Goal: Task Accomplishment & Management: Complete application form

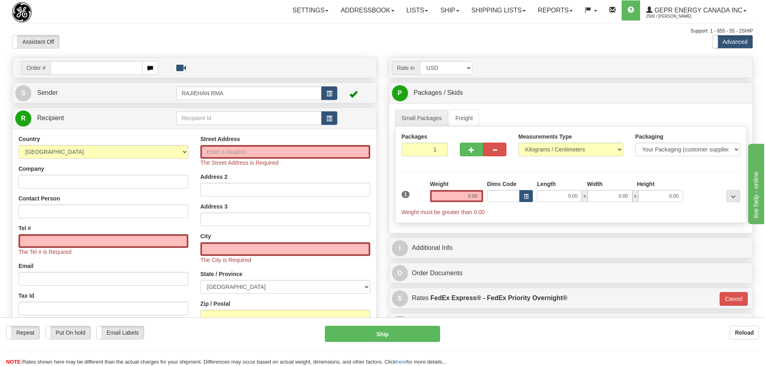
click at [433, 35] on div "Toggle navigation Settings Shipping Preferences Fields Preferences New" at bounding box center [382, 234] width 765 height 468
click at [80, 67] on input "text" at bounding box center [96, 68] width 92 height 14
paste input "86704396"
type input "86704396"
click at [105, 42] on body "Training Course Close Toggle navigation Settings Shipping Preferences New Recip…" at bounding box center [382, 183] width 765 height 366
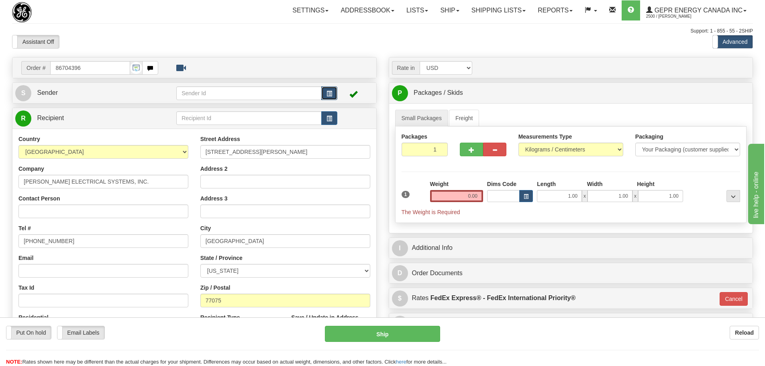
click at [323, 97] on button "button" at bounding box center [329, 93] width 16 height 14
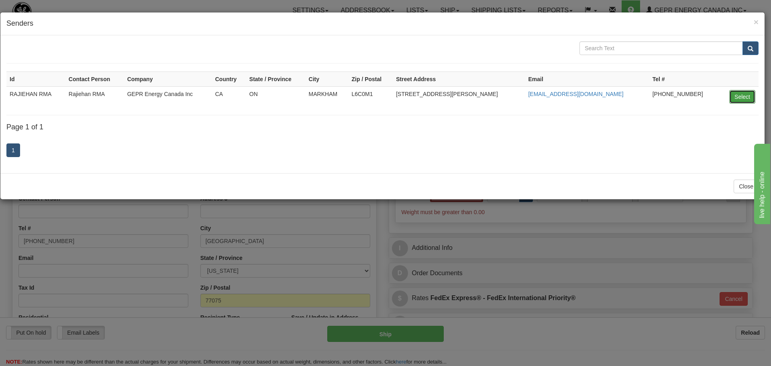
click at [733, 96] on button "Select" at bounding box center [742, 97] width 26 height 14
type input "RAJIEHAN RMA"
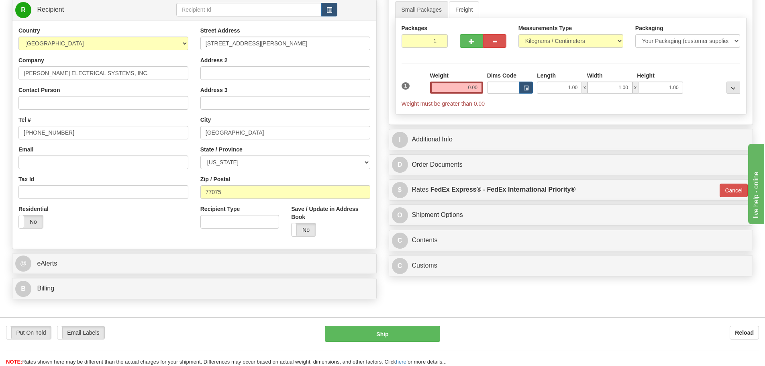
scroll to position [120, 0]
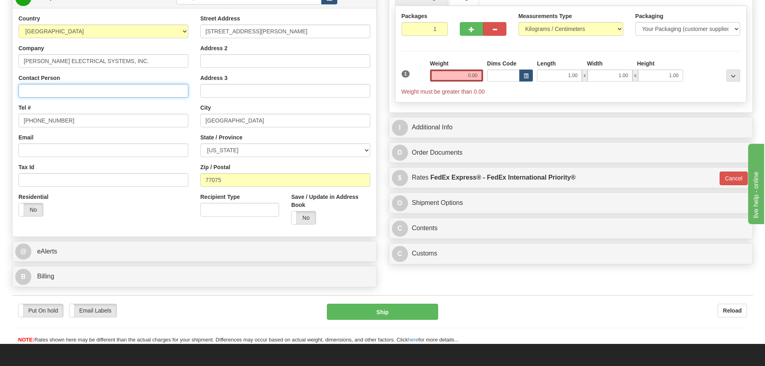
click at [45, 90] on input "Contact Person" at bounding box center [103, 91] width 170 height 14
paste input "Fabian Hernandez"
type input "Fabian Hernandez"
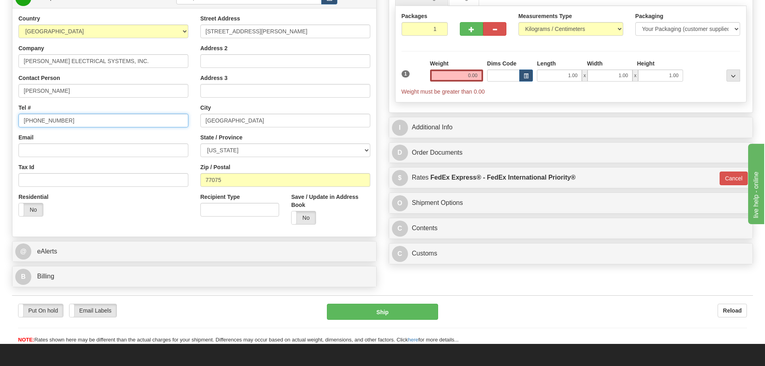
drag, startPoint x: 77, startPoint y: 118, endPoint x: -7, endPoint y: 124, distance: 84.5
click at [0, 124] on html "Training Course Close Toggle navigation Settings Shipping Preferences New Sende…" at bounding box center [382, 63] width 765 height 366
paste input "713-947-4402"
type input "713-947-4402"
click at [56, 110] on div "Tel # 713-947-4402" at bounding box center [103, 116] width 170 height 24
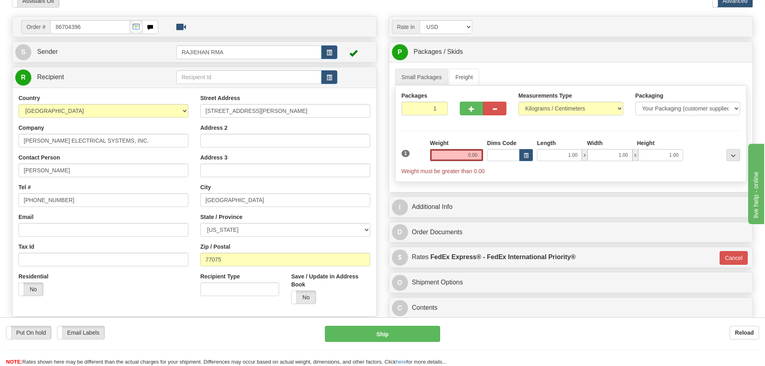
scroll to position [40, 0]
click at [429, 157] on div "Weight 0.00" at bounding box center [456, 154] width 57 height 28
click at [438, 157] on input "0.00" at bounding box center [456, 156] width 53 height 12
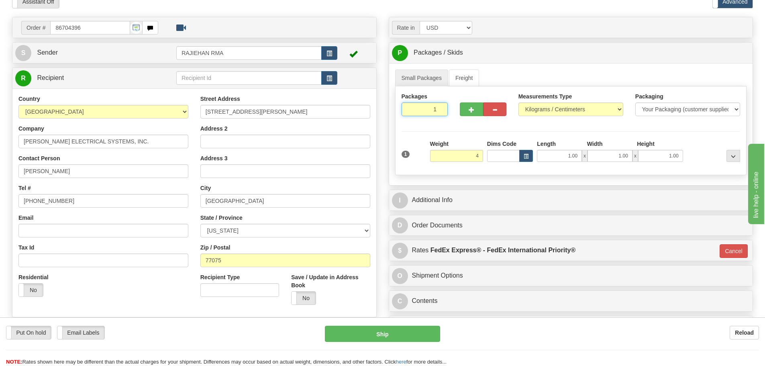
type input "4.00"
type input "01"
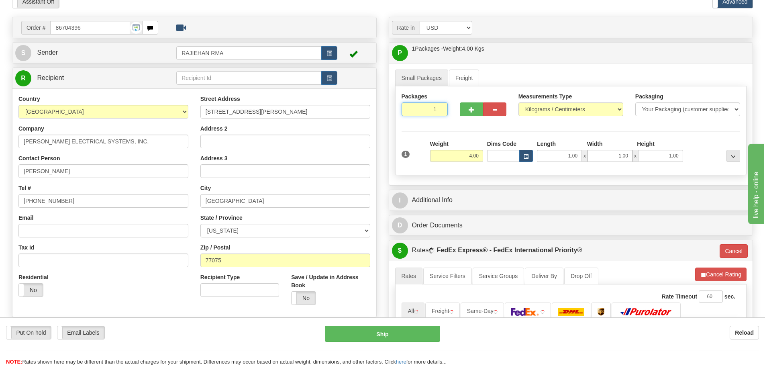
drag, startPoint x: 427, startPoint y: 110, endPoint x: 439, endPoint y: 109, distance: 11.8
click at [439, 109] on input "1" at bounding box center [424, 109] width 47 height 14
type input "4"
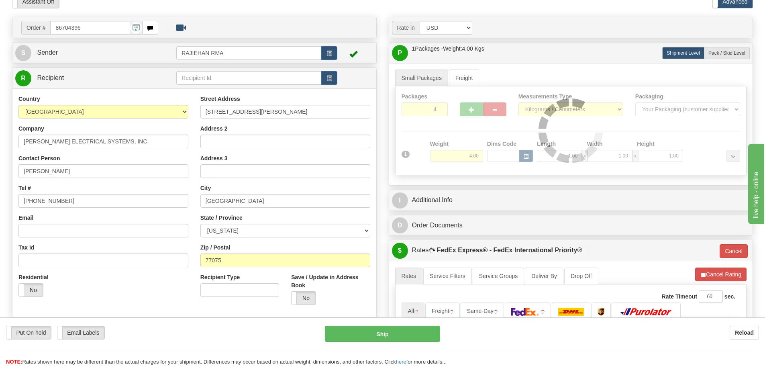
click at [455, 161] on div "Packages 4 1 Measurements Type" at bounding box center [571, 130] width 352 height 89
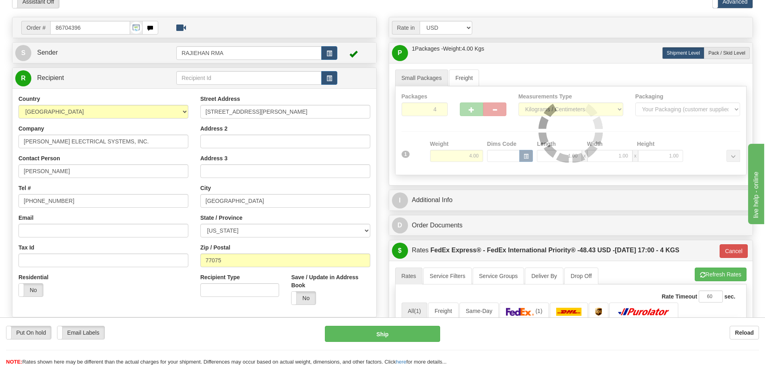
type input "01"
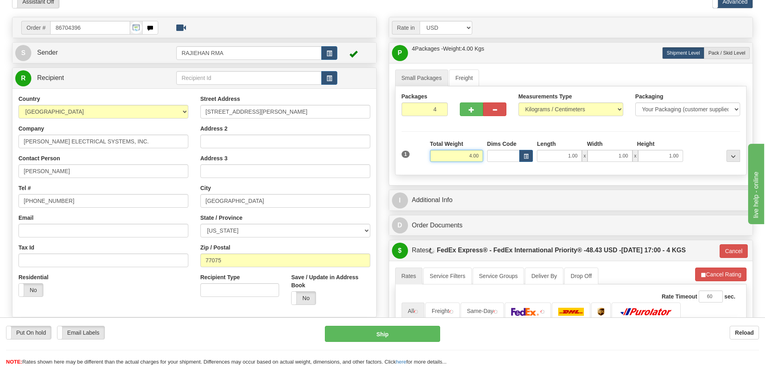
drag, startPoint x: 462, startPoint y: 155, endPoint x: 483, endPoint y: 167, distance: 24.9
click at [483, 167] on div "1 Total Weight 4.00 Dims Code x" at bounding box center [570, 154] width 343 height 28
type input "40"
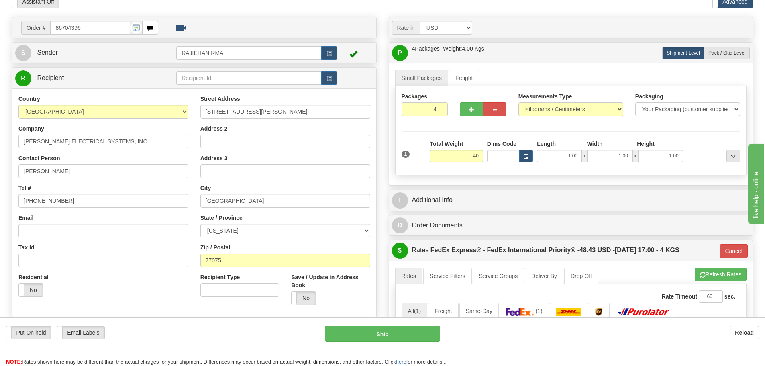
type input "01"
click at [456, 143] on label "Total Weight" at bounding box center [446, 144] width 33 height 8
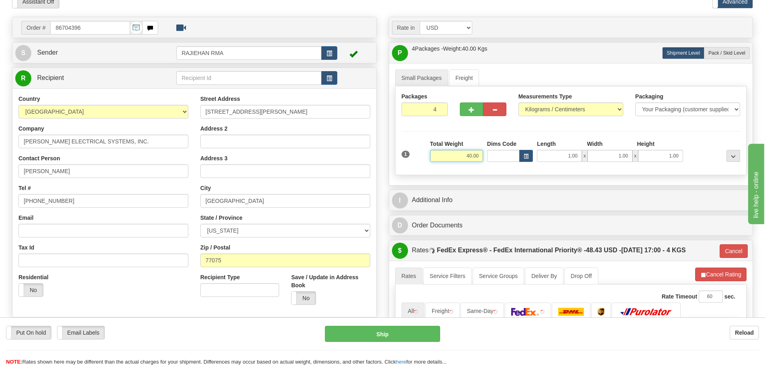
drag, startPoint x: 462, startPoint y: 160, endPoint x: 482, endPoint y: 161, distance: 20.1
click at [482, 161] on input "40.00" at bounding box center [456, 156] width 53 height 12
type input "48"
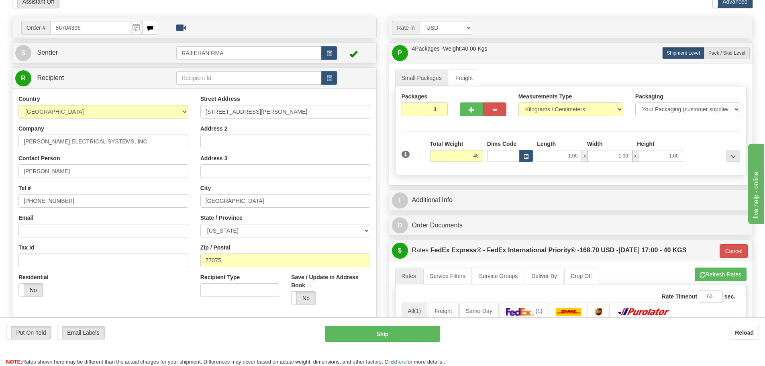
type input "01"
type input "48.00"
click at [465, 147] on div "Total Weight 48.00" at bounding box center [456, 151] width 53 height 22
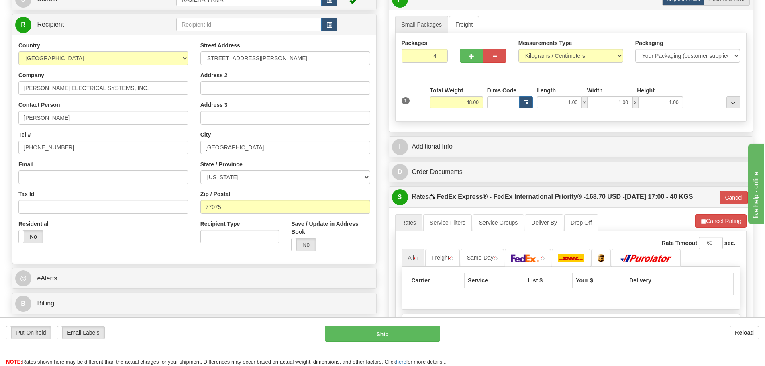
scroll to position [161, 0]
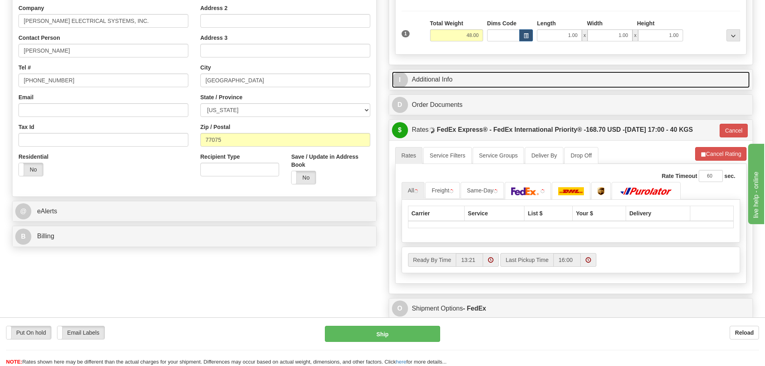
click at [441, 75] on link "I Additional Info" at bounding box center [571, 79] width 358 height 16
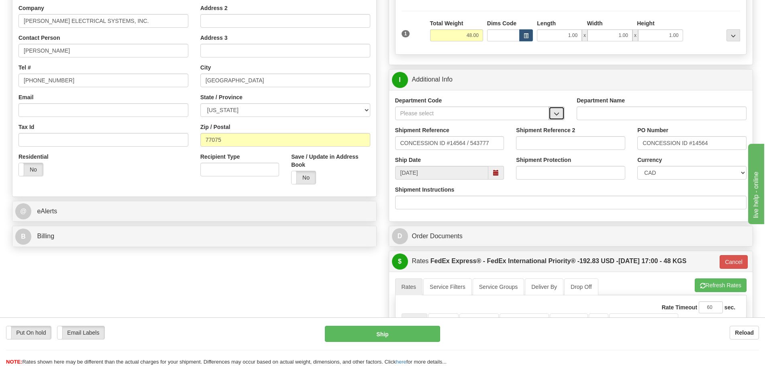
click at [555, 108] on button "button" at bounding box center [556, 113] width 16 height 14
click at [523, 125] on div "SER" at bounding box center [470, 125] width 146 height 9
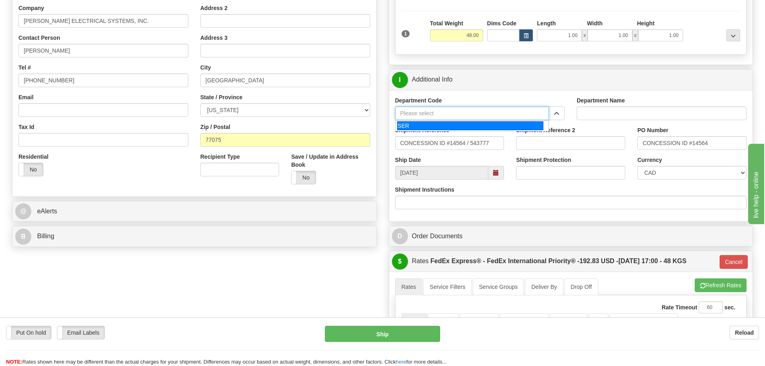
type input "SER"
type input "SERVICE DEPARTMENT"
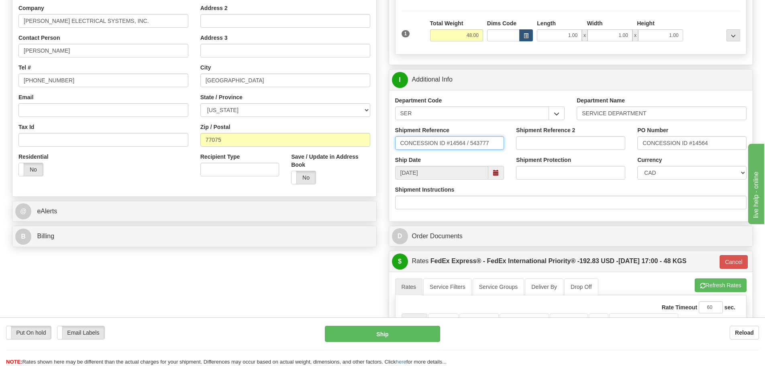
drag, startPoint x: 501, startPoint y: 139, endPoint x: 263, endPoint y: 160, distance: 238.9
paste input "LSN-45873"
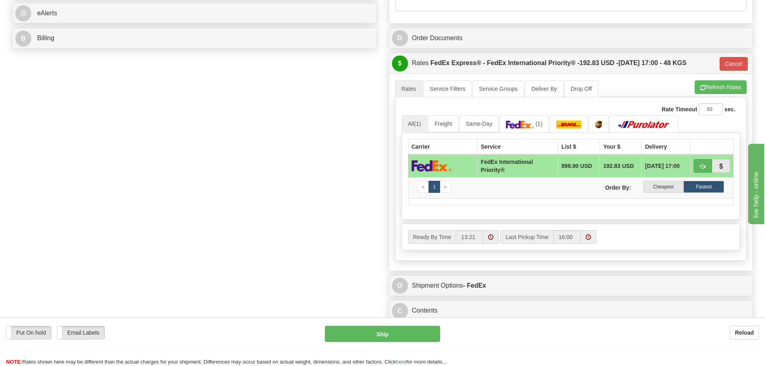
click at [262, 155] on div "Order # 86704396 S Sender" at bounding box center [382, 25] width 753 height 652
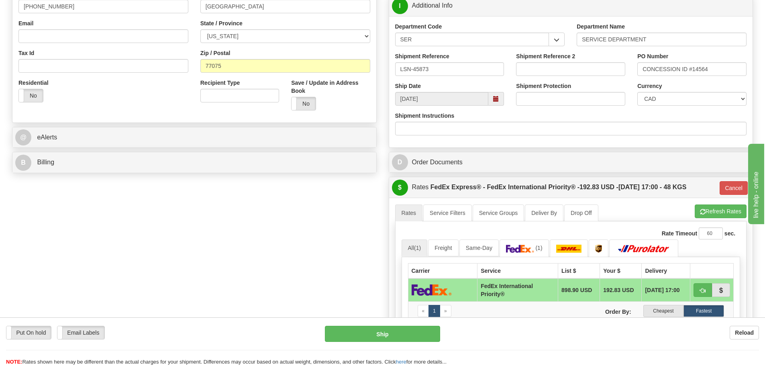
scroll to position [199, 0]
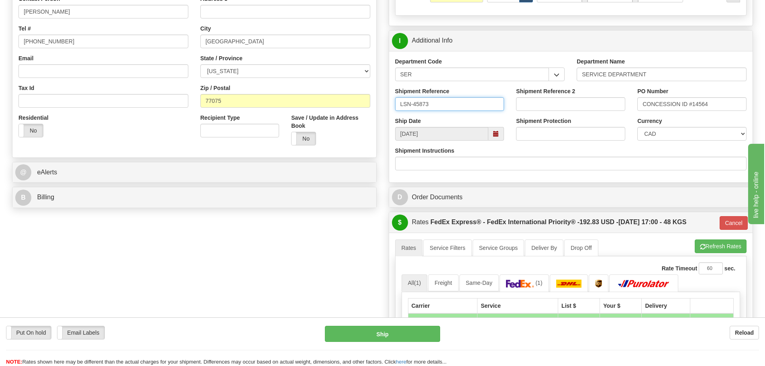
click at [475, 106] on input "LSN-45873" at bounding box center [449, 104] width 109 height 14
type input "LSN-45873 RMA"
click at [676, 135] on select "CAD USD EUR ZAR RON ANG ARN AUD AUS AWG BBD BFR BGN BHD BMD BND BRC BRL CHP CKZ…" at bounding box center [691, 134] width 109 height 14
select select "1"
click at [637, 127] on select "CAD USD EUR ZAR RON ANG ARN AUD AUS AWG BBD BFR BGN BHD BMD BND BRC BRL CHP CKZ…" at bounding box center [691, 134] width 109 height 14
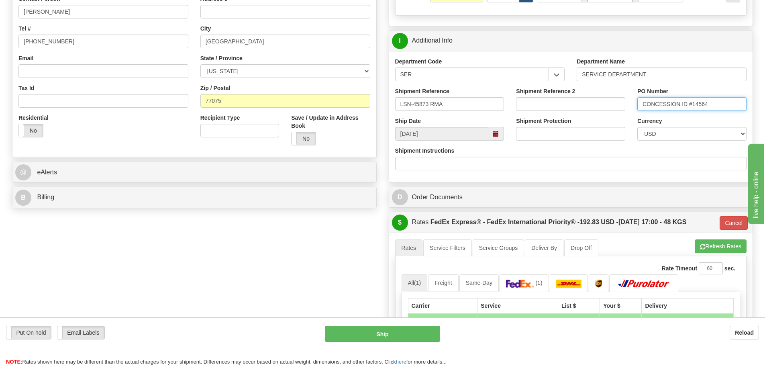
drag, startPoint x: 725, startPoint y: 104, endPoint x: 568, endPoint y: 116, distance: 156.6
click at [568, 116] on div "Department Code SER SER Department Name SERVICE DEPARTMENT Shipment Reference L…" at bounding box center [571, 116] width 364 height 131
paste input "5399005670"
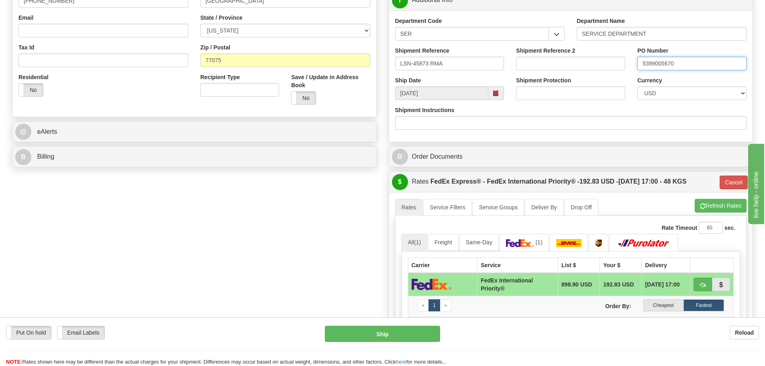
scroll to position [240, 0]
type input "5399005670"
click at [448, 64] on input "LSN-45873 RMA" at bounding box center [449, 64] width 109 height 14
paste input "5399005670"
type input "LSN-45873 RMA 5399005670"
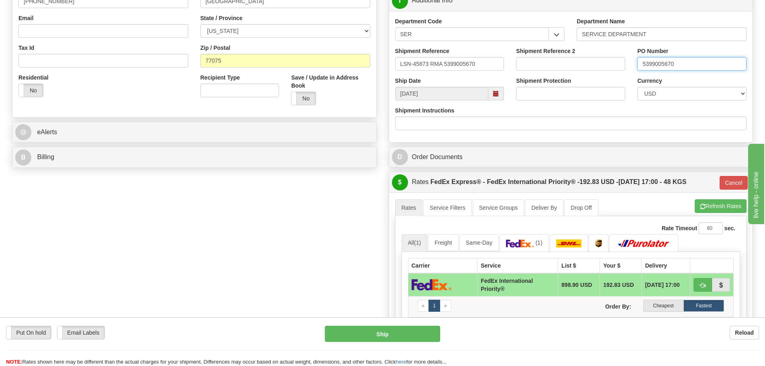
drag, startPoint x: 692, startPoint y: 58, endPoint x: 597, endPoint y: 71, distance: 96.5
click at [597, 71] on div "Shipment Reference LSN-45873 RMA 5399005670 Shipment Reference 2 PO Number 5399…" at bounding box center [571, 62] width 364 height 30
paste input "4202012021"
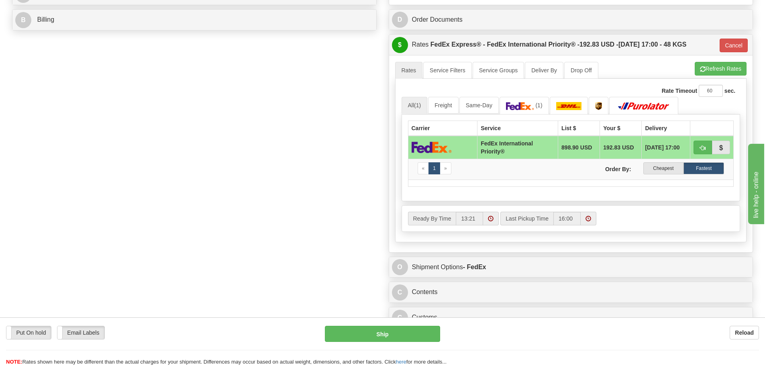
scroll to position [400, 0]
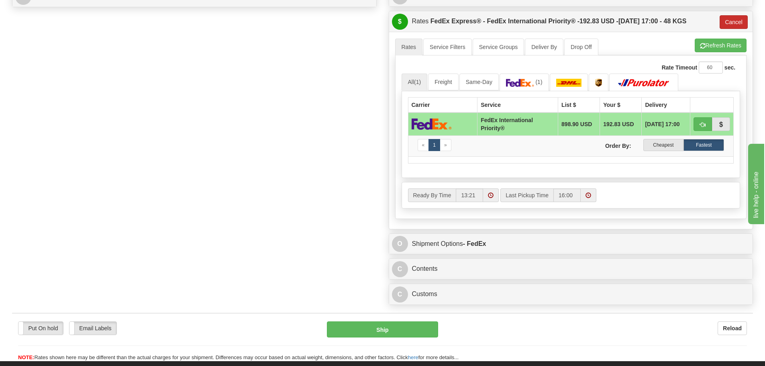
type input "4202012021"
click at [728, 22] on button "Cancel" at bounding box center [733, 22] width 28 height 14
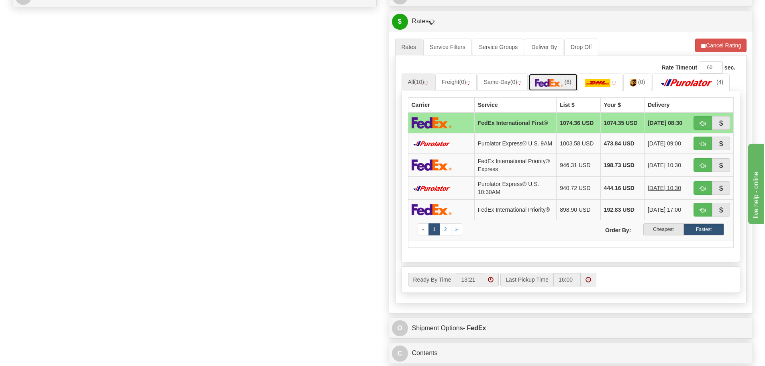
click at [545, 84] on img at bounding box center [549, 83] width 28 height 8
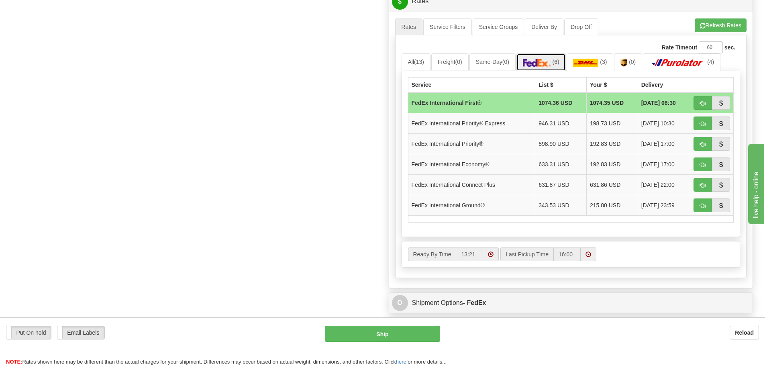
scroll to position [440, 0]
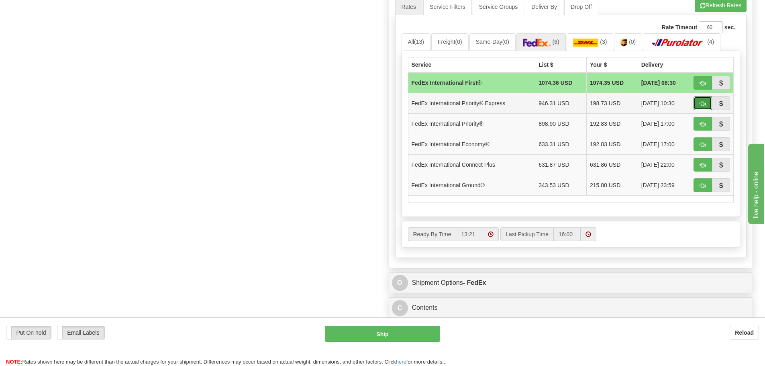
click at [704, 104] on span "button" at bounding box center [703, 103] width 6 height 5
type input "2A"
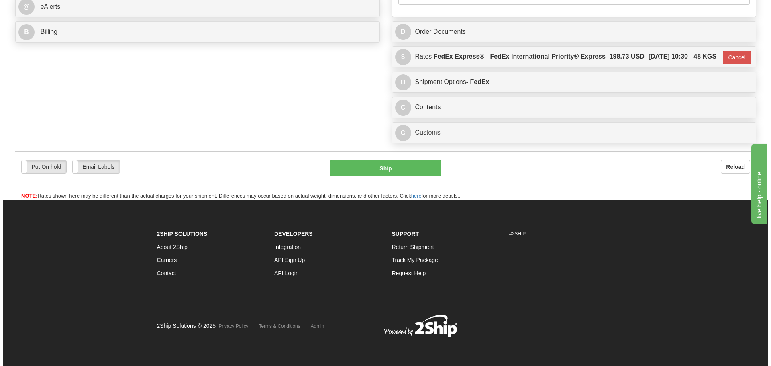
scroll to position [381, 0]
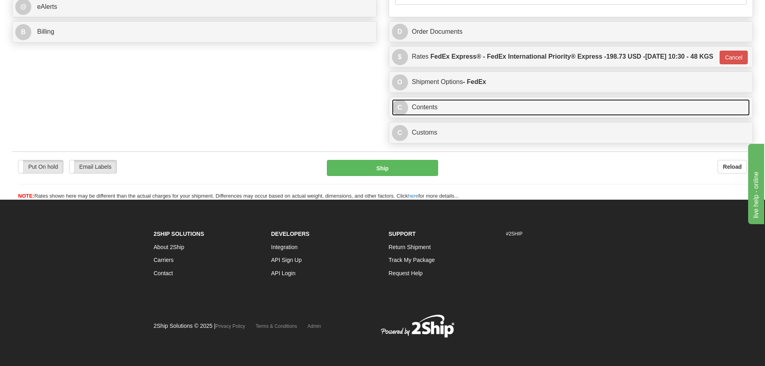
click at [469, 102] on link "C Contents" at bounding box center [571, 107] width 358 height 16
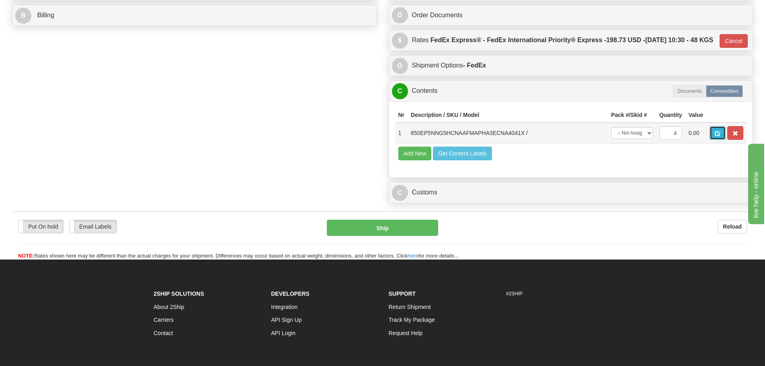
click at [722, 140] on button "button" at bounding box center [717, 133] width 16 height 14
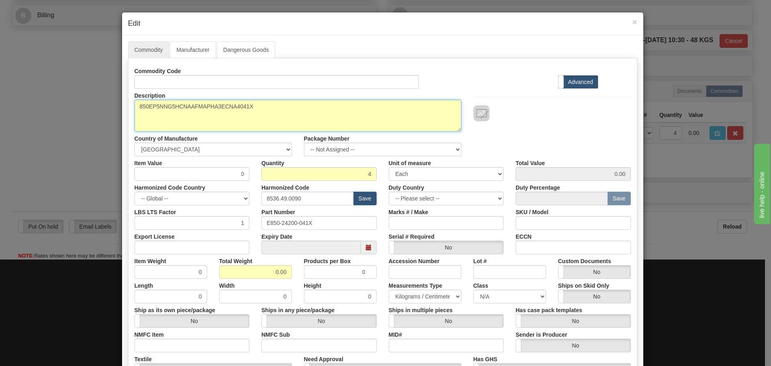
drag, startPoint x: 260, startPoint y: 106, endPoint x: 66, endPoint y: 72, distance: 196.5
click at [67, 73] on div "× Edit Commodity Manufacturer Dangerous Goods Commodity Code Standard Advanced …" at bounding box center [385, 183] width 771 height 366
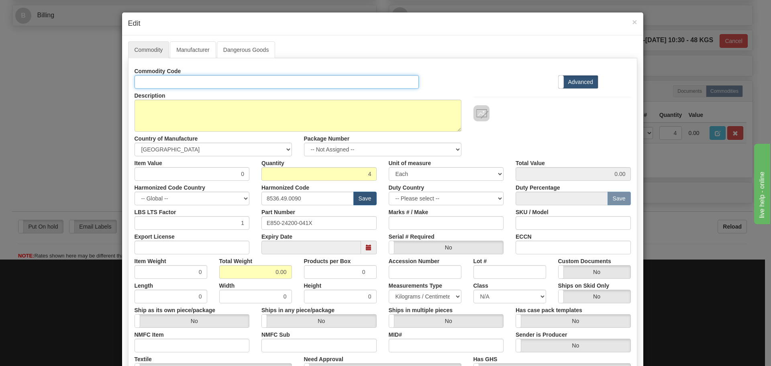
click at [216, 83] on input "Id" at bounding box center [276, 82] width 285 height 14
paste input "850EP5NNG5HCNAAFMAPHA3ECNA4041X"
type input "850EP5NNG5HCNAAFMAPHA3ECNA4041X"
drag, startPoint x: 312, startPoint y: 226, endPoint x: 153, endPoint y: 226, distance: 159.4
click at [149, 233] on div "Commodity Code 850EP5NNG5HCNAAFMAPHA3ECNA4041X Standard Advanced Description 85…" at bounding box center [382, 232] width 496 height 337
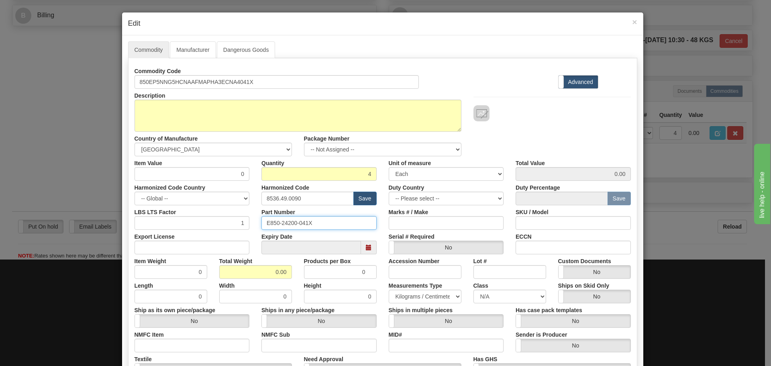
paste input "850EP5NNG5HCNAAFMAPHA3ECNA4"
type input "850EP5NNG5HCNAAFMAPHA3ECNA4041X"
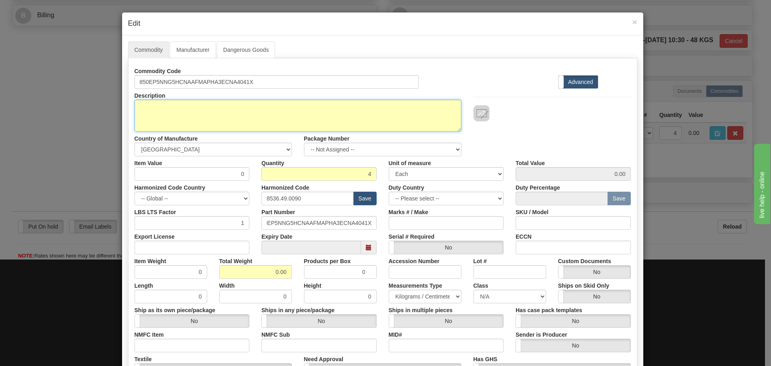
scroll to position [0, 0]
click at [208, 111] on textarea "850EP5NNG5HCNAAFMAPHA3ECNA4041X" at bounding box center [297, 116] width 327 height 32
click at [224, 119] on textarea "850EP5NNG5HCNAAFMAPHA3ECNA4041X" at bounding box center [297, 116] width 327 height 32
paste textarea "850 Feeder Protection System"
type textarea "850 Feeder Protection System"
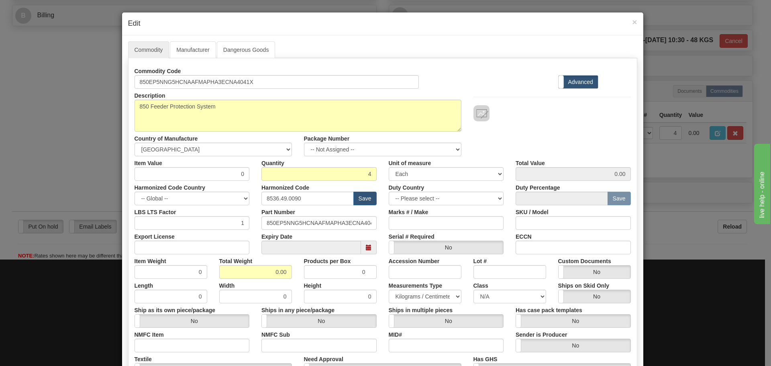
click at [210, 163] on div "Item Value 0" at bounding box center [191, 168] width 127 height 24
drag, startPoint x: 218, startPoint y: 170, endPoint x: 250, endPoint y: 173, distance: 32.2
click at [250, 173] on div "Item Value 0" at bounding box center [191, 168] width 127 height 24
click at [160, 169] on input "0" at bounding box center [191, 174] width 115 height 14
type input "1008.58"
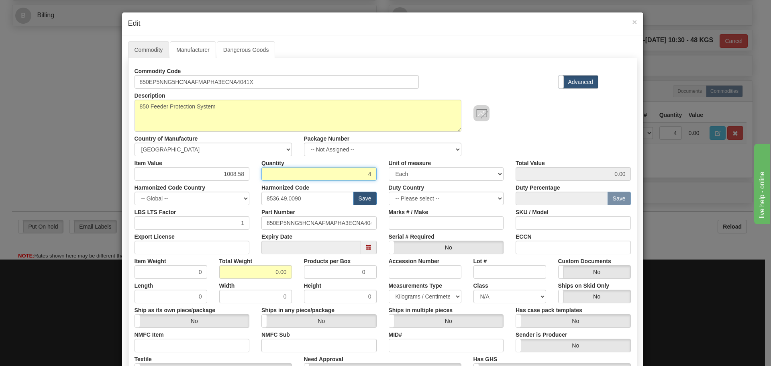
type input "4034.32"
click at [501, 152] on div "Description 850EP5NNG5HCNAAFMAPHA3ECNA4041X Country of Manufacture -- Unknown -…" at bounding box center [382, 122] width 508 height 67
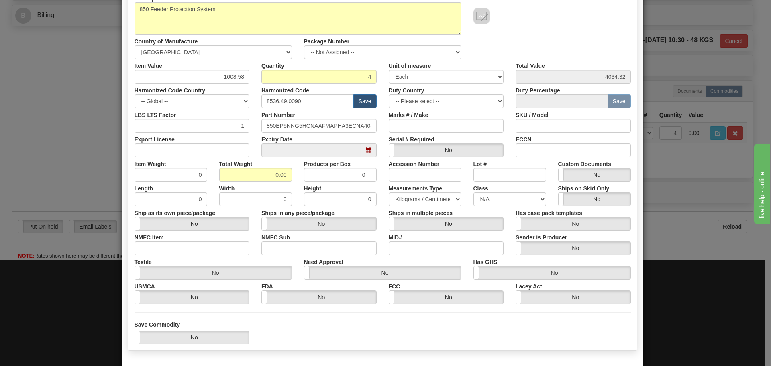
scroll to position [80, 0]
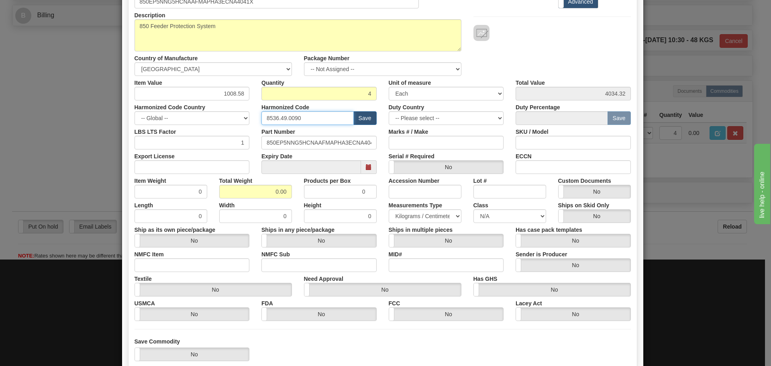
drag, startPoint x: 313, startPoint y: 124, endPoint x: 220, endPoint y: 127, distance: 93.2
click at [220, 127] on div "Commodity Code 850EP5NNG5HCNAAFMAPHA3ECNA4041X Standard Advanced Description 85…" at bounding box center [382, 152] width 496 height 337
click at [278, 117] on input "text" at bounding box center [307, 118] width 92 height 14
type input "8537.10.9070"
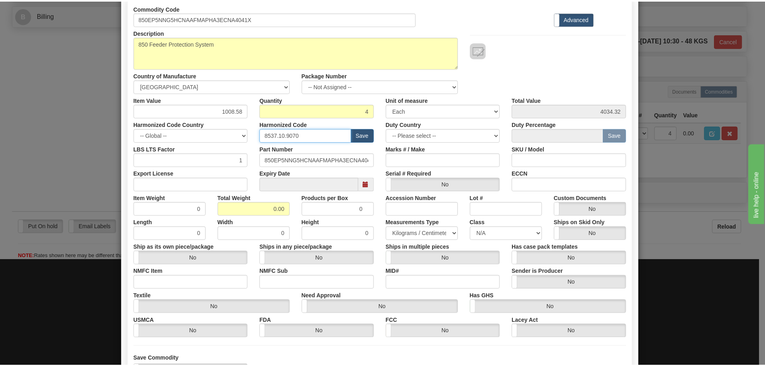
scroll to position [130, 0]
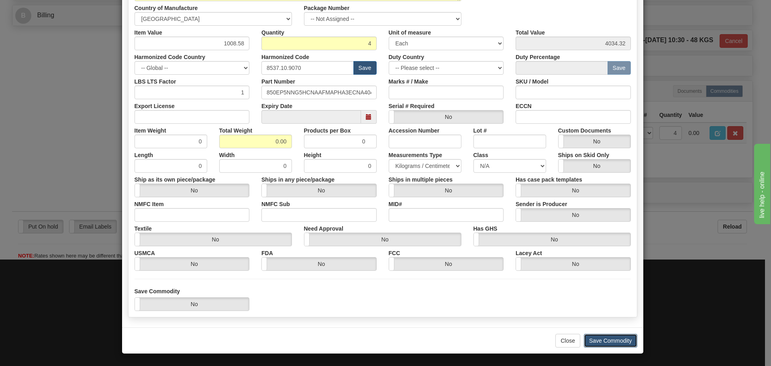
click at [590, 337] on button "Save Commodity" at bounding box center [610, 341] width 53 height 14
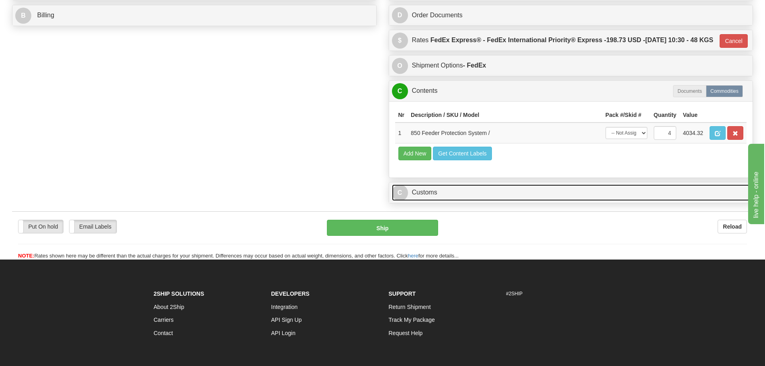
click at [463, 201] on link "C Customs" at bounding box center [571, 192] width 358 height 16
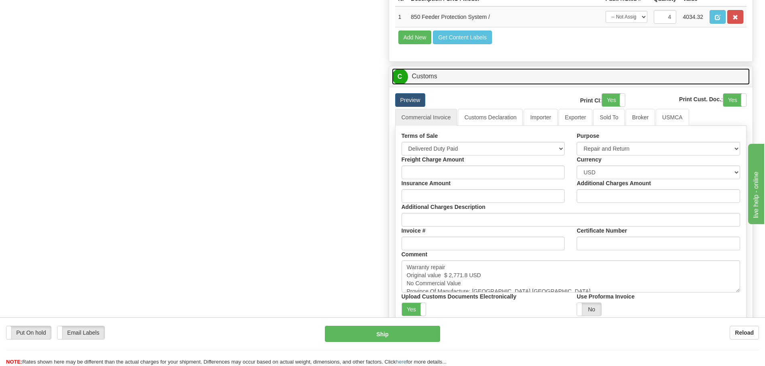
scroll to position [502, 0]
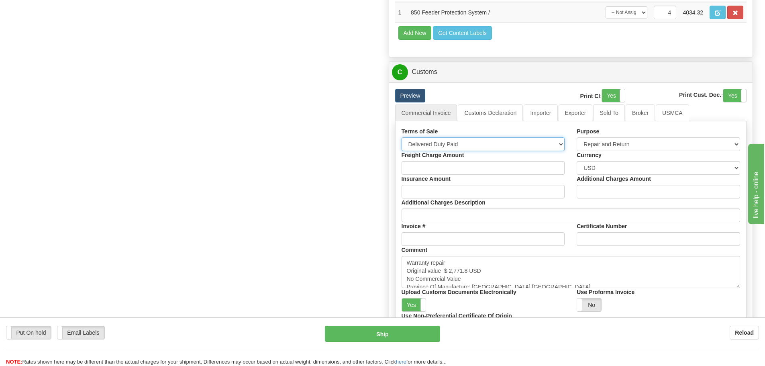
click at [449, 151] on select "Free Carrier Free On Board Ex Works Delivered Duty Unpaid Delivered Duty Paid C…" at bounding box center [482, 144] width 163 height 14
select select "7"
click at [401, 151] on select "Free Carrier Free On Board Ex Works Delivered Duty Unpaid Delivered Duty Paid C…" at bounding box center [482, 144] width 163 height 14
click at [521, 277] on textarea "Warranty repair Original value $ 2,771.8 USD No Commercial Value Province Of Ma…" at bounding box center [570, 272] width 339 height 32
drag, startPoint x: 450, startPoint y: 296, endPoint x: 384, endPoint y: 273, distance: 70.7
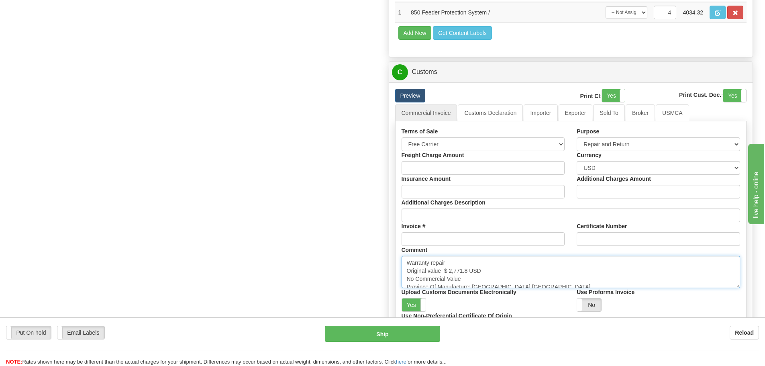
paste textarea "Repair & return unit Original value USD No commercial value"
click at [446, 285] on textarea "Warranty repair Original value $ 2,771.8 USD No Commercial Value Province Of Ma…" at bounding box center [570, 272] width 339 height 32
paste textarea "$ 11,705.31"
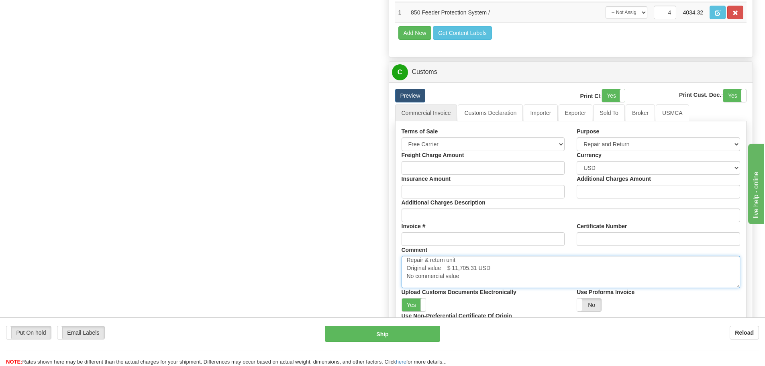
click at [492, 285] on textarea "Warranty repair Original value $ 2,771.8 USD No Commercial Value Province Of Ma…" at bounding box center [570, 272] width 339 height 32
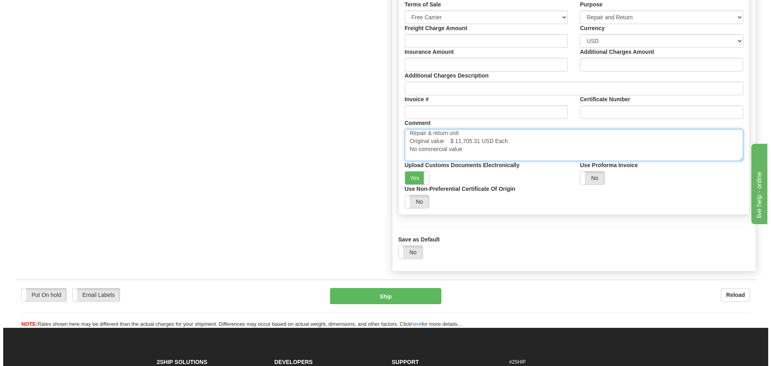
scroll to position [582, 0]
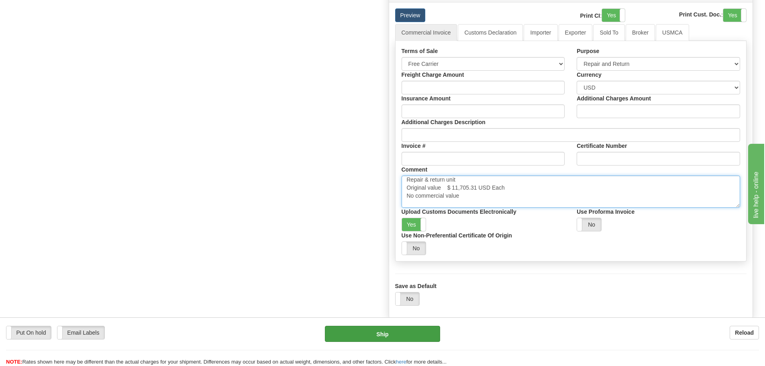
type textarea "Repair & return unit Original value $ 11,705.31 USD Each No commercial value Pr…"
click at [420, 333] on button "Ship" at bounding box center [382, 334] width 115 height 16
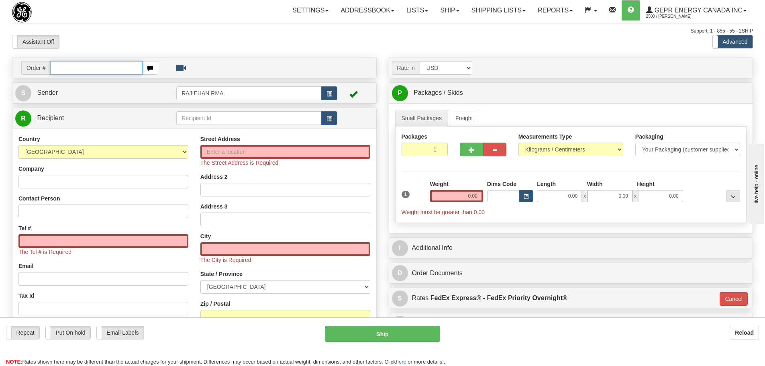
click at [86, 67] on input "text" at bounding box center [96, 68] width 92 height 14
paste input "86704401"
type input "86704401"
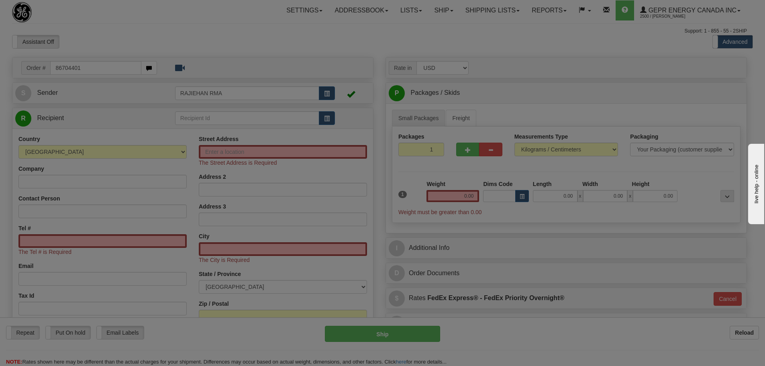
click at [88, 47] on body "Training Course Close Toggle navigation Settings Shipping Preferences New Recip…" at bounding box center [382, 183] width 765 height 366
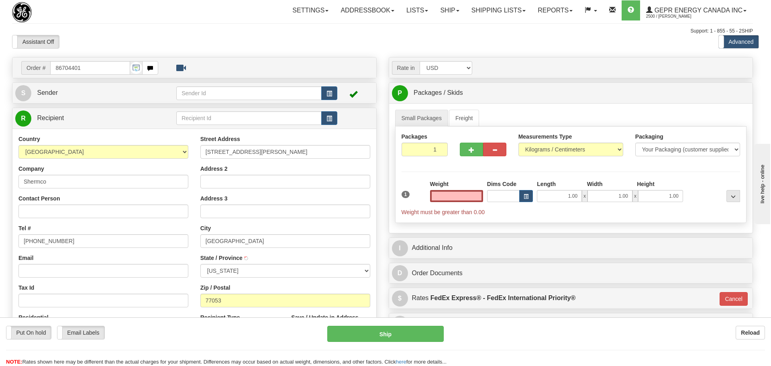
type input "HOUSTON"
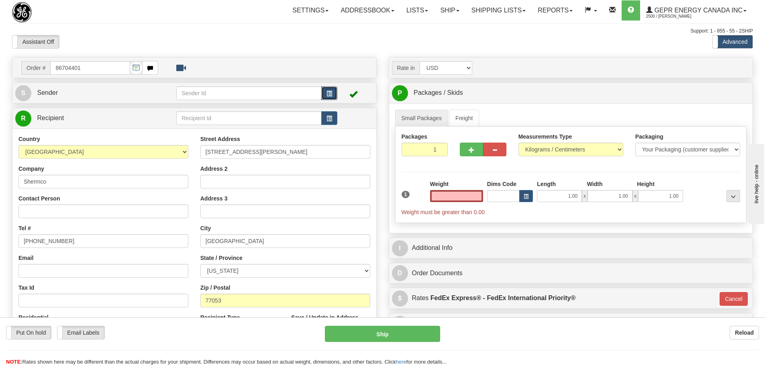
type input "0.00"
click at [326, 94] on button "button" at bounding box center [329, 93] width 16 height 14
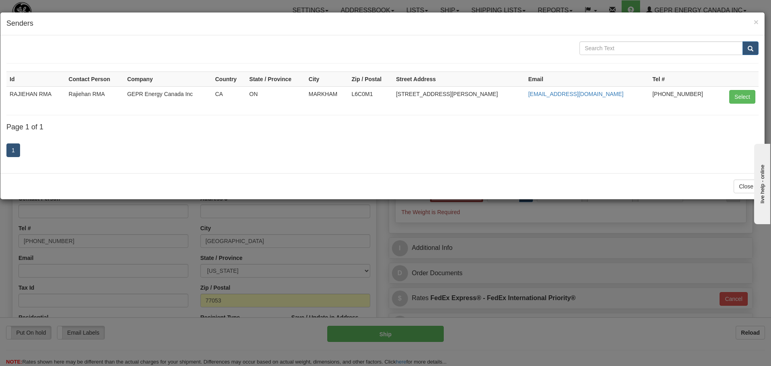
click at [746, 104] on td "Select" at bounding box center [738, 96] width 40 height 20
click at [746, 101] on button "Select" at bounding box center [742, 97] width 26 height 14
type input "RAJIEHAN RMA"
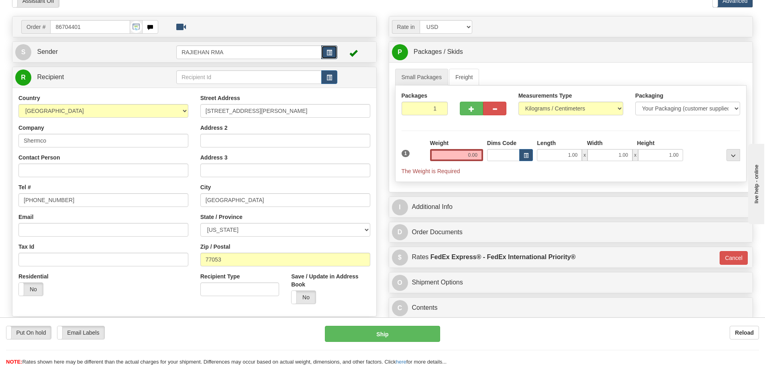
scroll to position [80, 0]
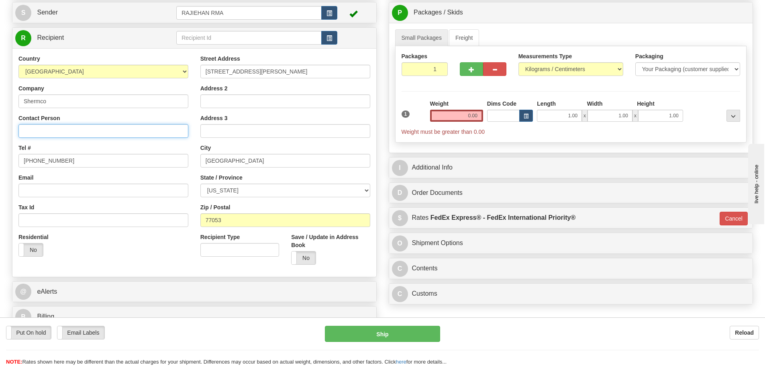
click at [73, 124] on input "Contact Person" at bounding box center [103, 131] width 170 height 14
paste input "Taylor Schuerg"
type input "Taylor Schuerg"
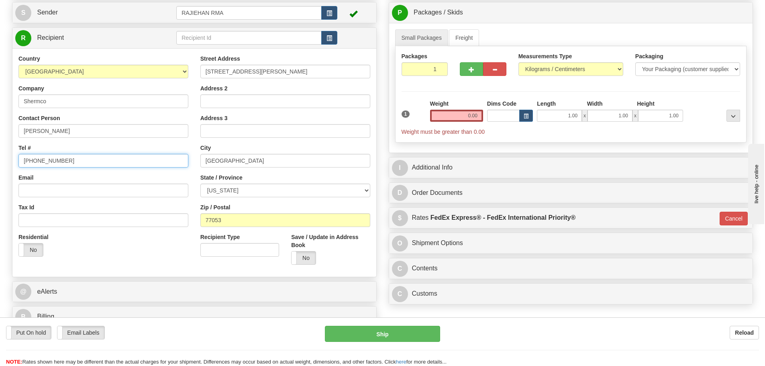
drag, startPoint x: 70, startPoint y: 157, endPoint x: -27, endPoint y: 168, distance: 97.4
click at [0, 168] on html "Training Course Close Toggle navigation Settings Shipping Preferences New Sende…" at bounding box center [382, 103] width 765 height 366
paste input "979)328-2541"
type input "(979)328-2541"
click at [452, 112] on input "0.00" at bounding box center [456, 116] width 53 height 12
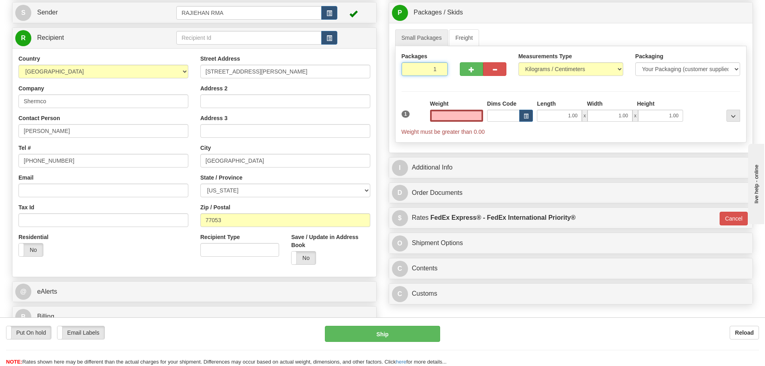
type input "0.00"
drag, startPoint x: 430, startPoint y: 65, endPoint x: 434, endPoint y: 67, distance: 4.9
click at [434, 67] on input "1" at bounding box center [424, 69] width 47 height 14
type input "2"
click at [438, 68] on input "2" at bounding box center [424, 69] width 47 height 14
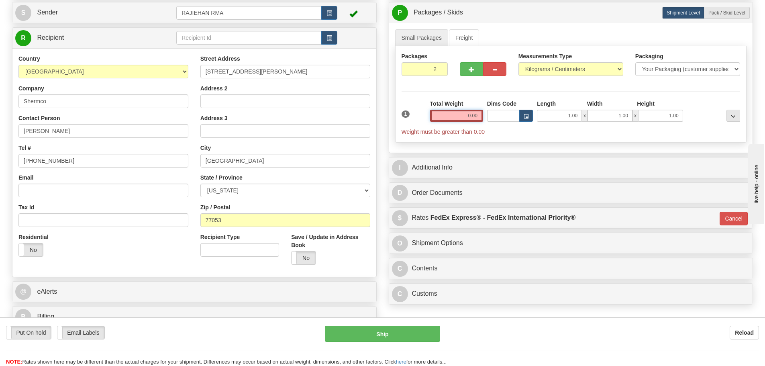
drag, startPoint x: 458, startPoint y: 111, endPoint x: 488, endPoint y: 112, distance: 30.5
click at [458, 111] on input "0.00" at bounding box center [456, 116] width 53 height 12
type input "0.00"
drag, startPoint x: 488, startPoint y: 112, endPoint x: 496, endPoint y: 117, distance: 9.0
click at [496, 117] on input "Dims Code" at bounding box center [503, 116] width 33 height 12
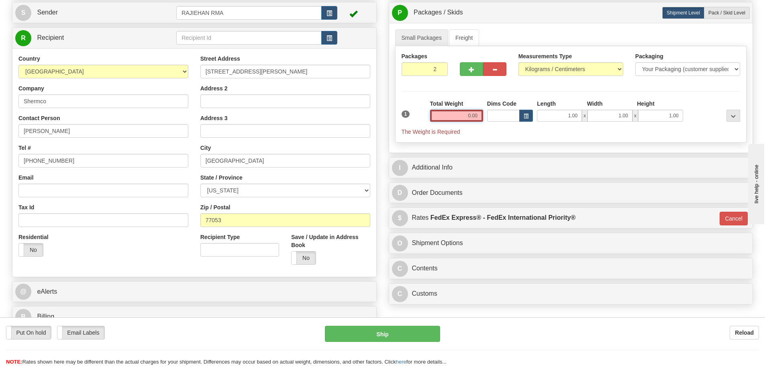
click at [448, 110] on input "0.00" at bounding box center [456, 116] width 53 height 12
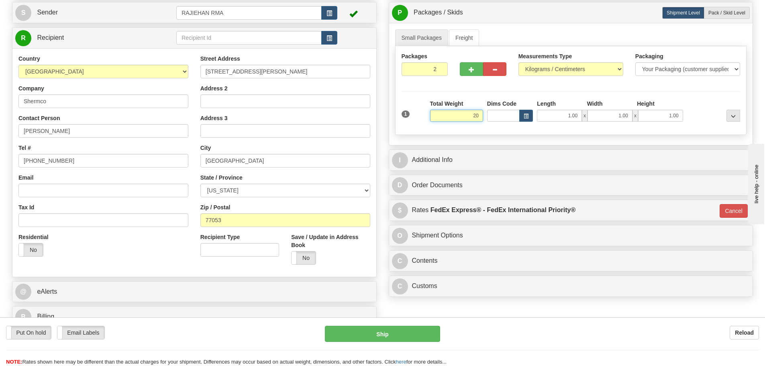
type input "20"
type input "01"
type input "20.00"
click at [458, 101] on label "Total Weight" at bounding box center [446, 104] width 33 height 8
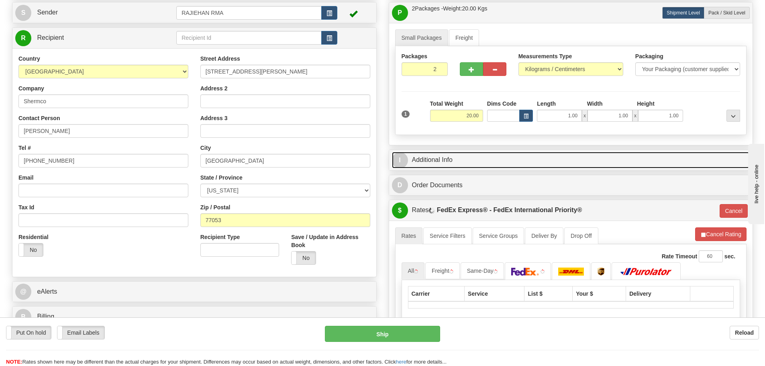
click at [451, 161] on link "I Additional Info" at bounding box center [571, 160] width 358 height 16
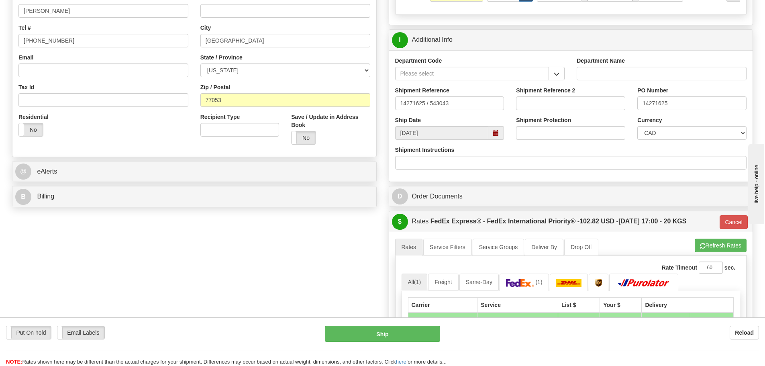
scroll to position [201, 0]
click at [562, 70] on button "button" at bounding box center [556, 73] width 16 height 14
click at [521, 79] on input "Department Code" at bounding box center [472, 73] width 154 height 14
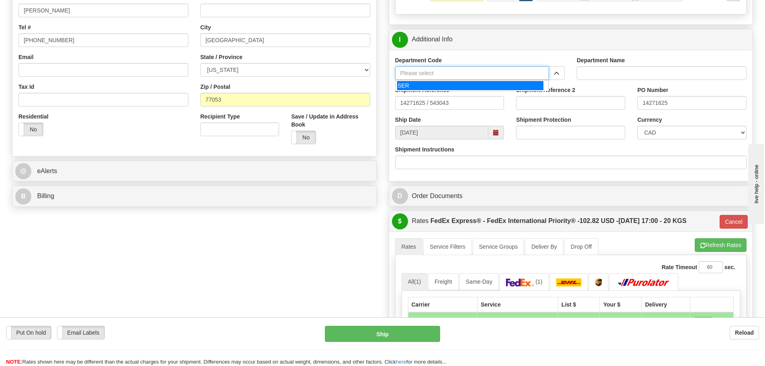
click at [518, 80] on li "SER" at bounding box center [471, 85] width 153 height 10
type input "SER"
type input "SERVICE DEPARTMENT"
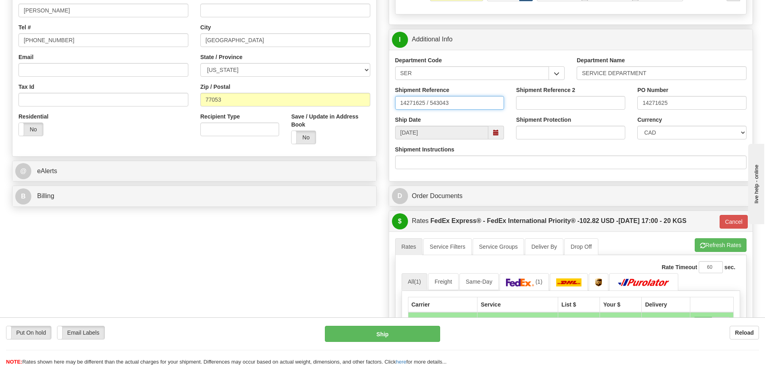
drag, startPoint x: 490, startPoint y: 100, endPoint x: 287, endPoint y: 98, distance: 203.1
click at [425, 94] on div "Shipment Reference 14271625 / 543043" at bounding box center [449, 98] width 109 height 24
click at [486, 101] on input "14271625 / 543043" at bounding box center [449, 103] width 109 height 14
click at [476, 104] on input "14271625 / 543043" at bounding box center [449, 103] width 109 height 14
click at [476, 99] on input "14271625 / 543043" at bounding box center [449, 103] width 109 height 14
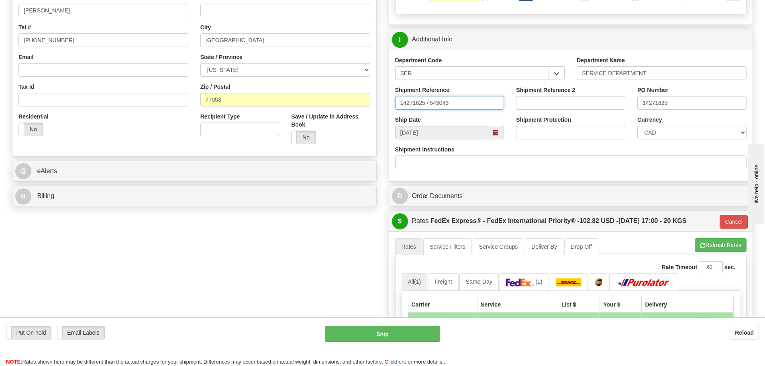
drag, startPoint x: 476, startPoint y: 99, endPoint x: 356, endPoint y: 109, distance: 120.4
paste input "5399002612"
click at [392, 106] on div "Shipment Reference 5399002612" at bounding box center [449, 101] width 121 height 30
click at [399, 105] on input "5399002612" at bounding box center [449, 103] width 109 height 14
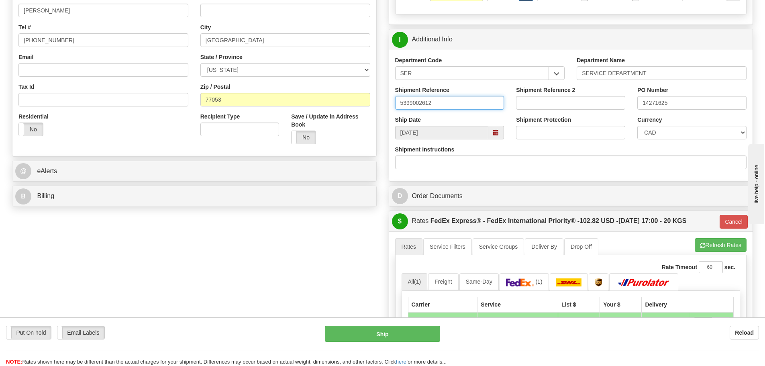
drag, startPoint x: 458, startPoint y: 105, endPoint x: 304, endPoint y: 114, distance: 154.8
paste input "LSN-41620"
click at [481, 106] on input "LSN-41620 RMA" at bounding box center [449, 103] width 109 height 14
paste input "5399002612"
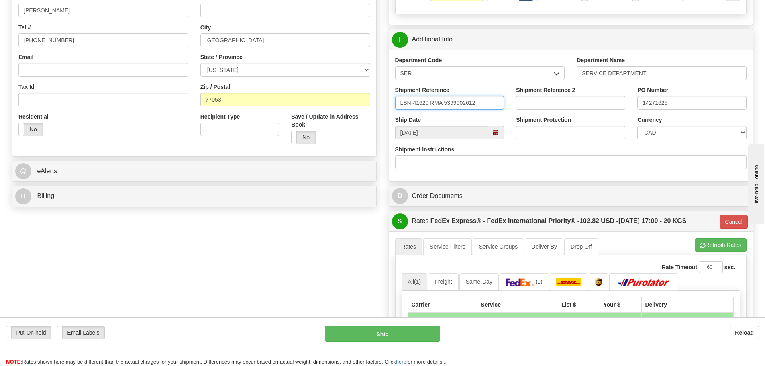
type input "LSN-41620 RMA 5399002612"
click at [648, 138] on select "CAD USD EUR ZAR RON ANG ARN AUD AUS AWG BBD BFR BGN BHD BMD BND BRC BRL CHP CKZ…" at bounding box center [691, 133] width 109 height 14
select select "1"
click at [637, 126] on select "CAD USD EUR ZAR RON ANG ARN AUD AUS AWG BBD BFR BGN BHD BMD BND BRC BRL CHP CKZ…" at bounding box center [691, 133] width 109 height 14
drag, startPoint x: 698, startPoint y: 103, endPoint x: 550, endPoint y: 116, distance: 147.9
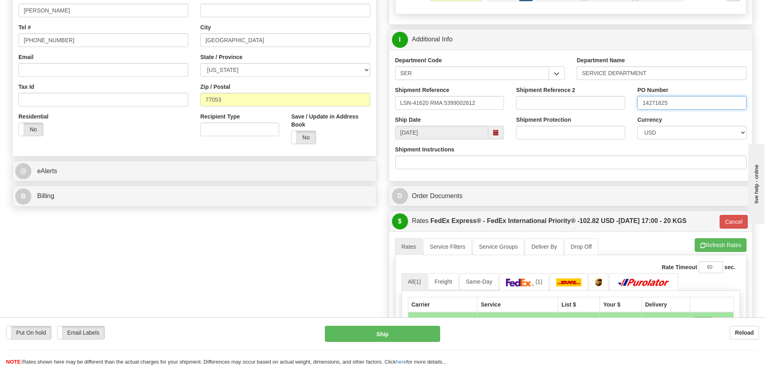
click at [550, 116] on div "Department Code SER SER Department Name SERVICE DEPARTMENT Shipment Reference L…" at bounding box center [571, 115] width 364 height 131
paste input "420201195"
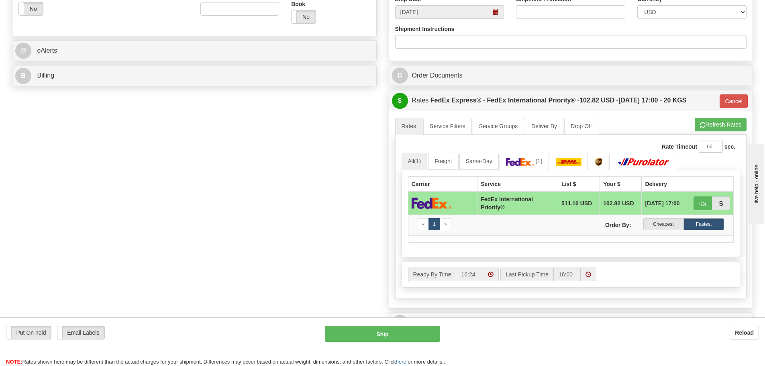
scroll to position [401, 0]
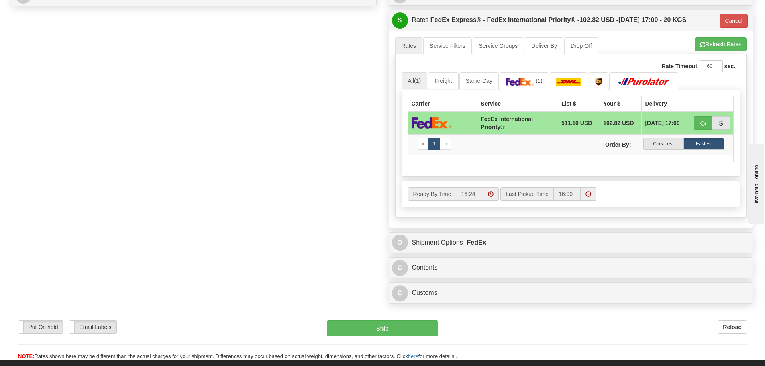
type input "4202011955"
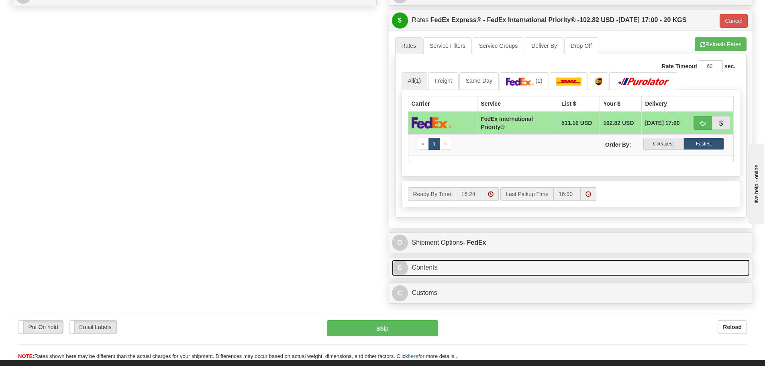
click at [481, 269] on link "C Contents" at bounding box center [571, 267] width 358 height 16
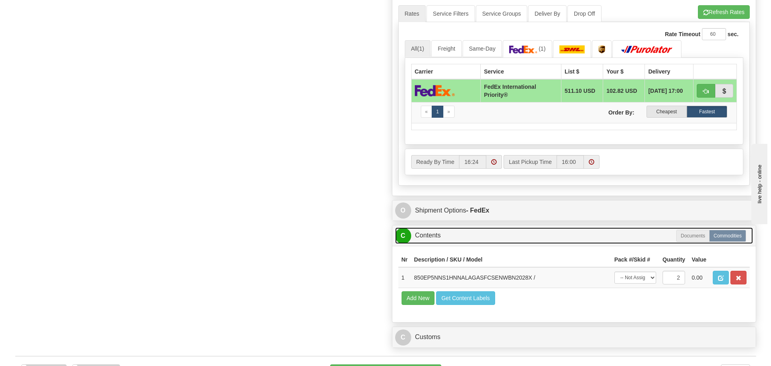
scroll to position [482, 0]
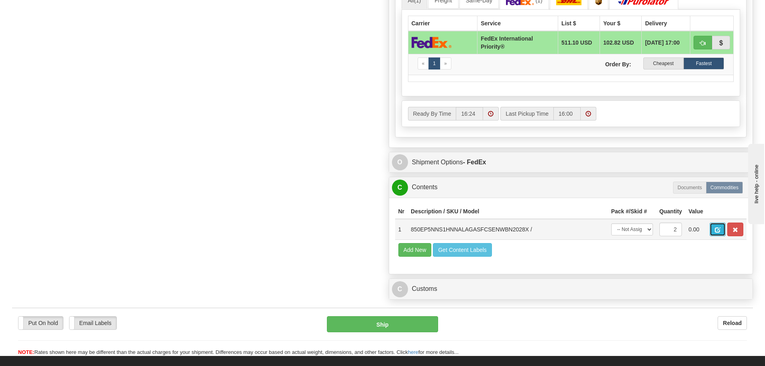
click at [715, 228] on span "button" at bounding box center [717, 229] width 6 height 5
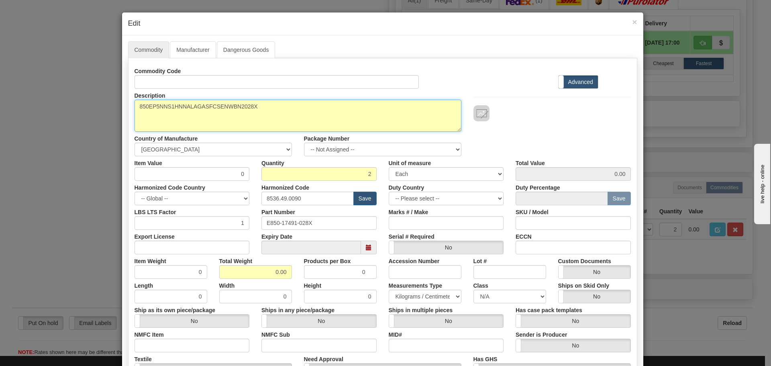
drag, startPoint x: 225, startPoint y: 102, endPoint x: 49, endPoint y: 115, distance: 177.1
click at [49, 115] on div "× Edit Commodity Manufacturer Dangerous Goods Commodity Code Standard Advanced …" at bounding box center [385, 183] width 771 height 366
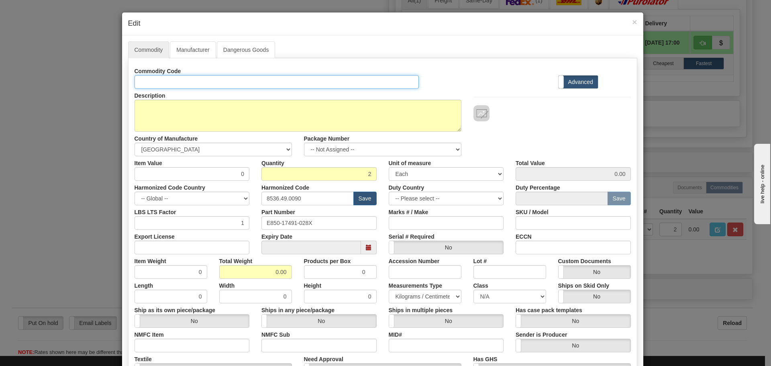
click at [213, 83] on input "Id" at bounding box center [276, 82] width 285 height 14
paste input "850EP5NNS1HNNALAGASFCSENWBN2028X"
type input "850EP5NNS1HNNALAGASFCSENWBN2028X"
drag, startPoint x: 328, startPoint y: 228, endPoint x: 184, endPoint y: 234, distance: 144.2
click at [185, 235] on div "Commodity Code 850EP5NNS1HNNALAGASFCSENWBN2028X Standard Advanced Description 8…" at bounding box center [382, 232] width 496 height 337
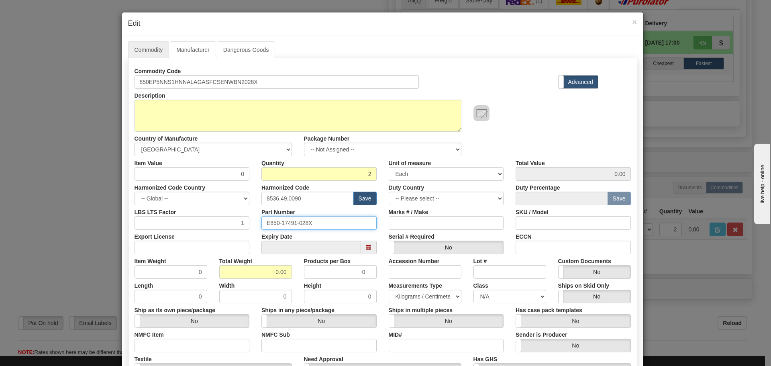
paste input "850EP5NNS1HNNALAGASFCSENWBN2"
type input "850EP5NNS1HNNALAGASFCSENWBN2028X"
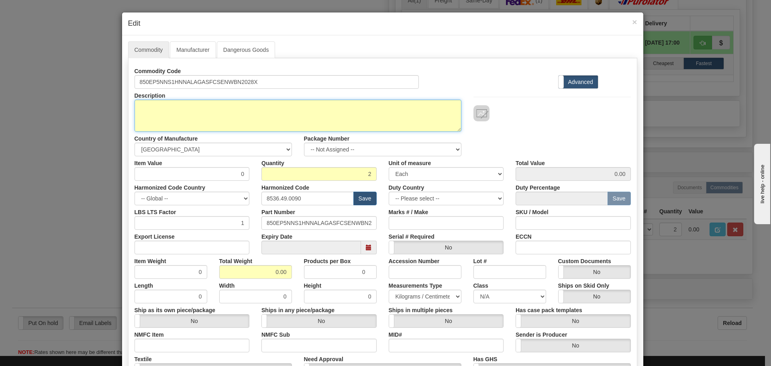
click at [192, 110] on textarea "850EP5NNS1HNNALAGASFCSENWBN2028X" at bounding box center [297, 116] width 327 height 32
paste textarea "850 Feeder Protection System"
type textarea "850 Feeder Protection System"
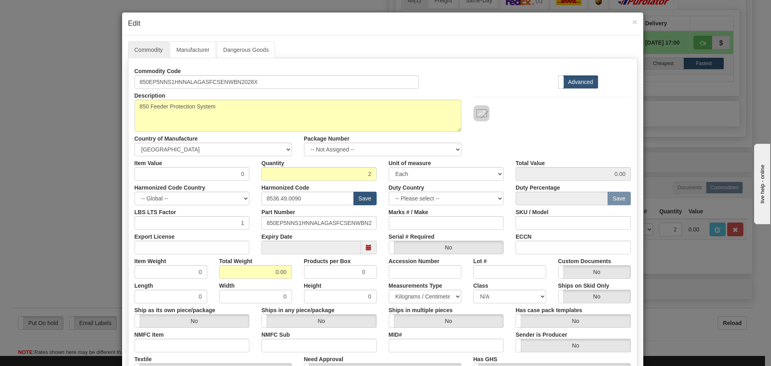
click at [247, 183] on div "Harmonized Code Country -- Global -- AFGHANISTAN ALAND ISLANDS ALBANIA ALGERIA …" at bounding box center [191, 193] width 127 height 24
drag, startPoint x: 231, startPoint y: 179, endPoint x: 240, endPoint y: 182, distance: 9.3
click at [240, 182] on div "Commodity Code 850EP5NNS1HNNALAGASFCSENWBN2028X Standard Advanced Description 8…" at bounding box center [382, 232] width 496 height 337
click at [222, 169] on input "0" at bounding box center [191, 174] width 115 height 14
type input "2034.71"
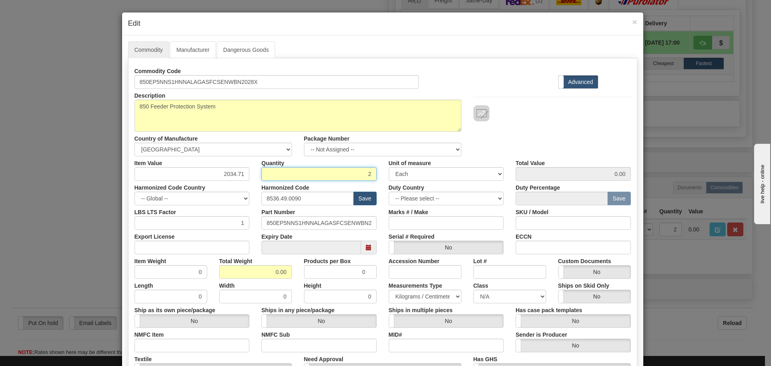
type input "4069.42"
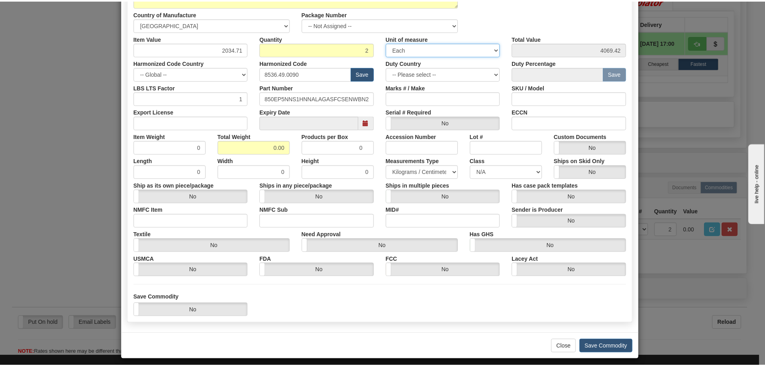
scroll to position [130, 0]
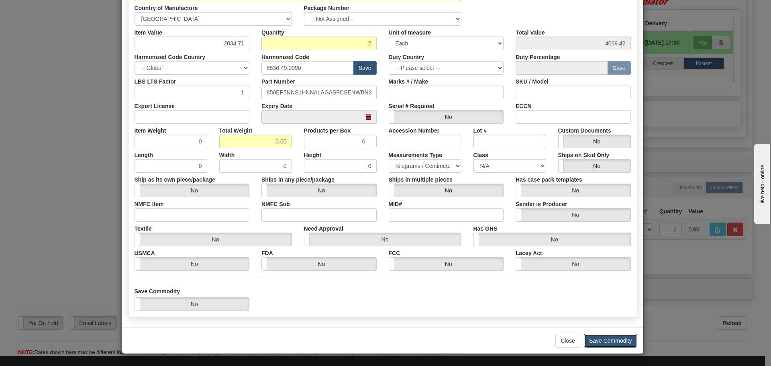
drag, startPoint x: 627, startPoint y: 344, endPoint x: 626, endPoint y: 339, distance: 4.7
click at [627, 342] on button "Save Commodity" at bounding box center [610, 341] width 53 height 14
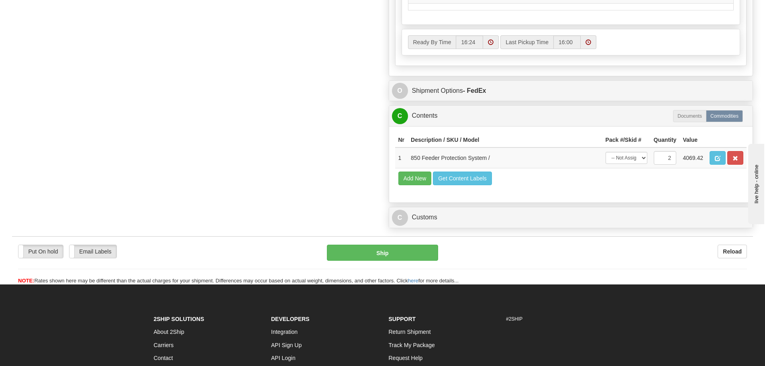
scroll to position [602, 0]
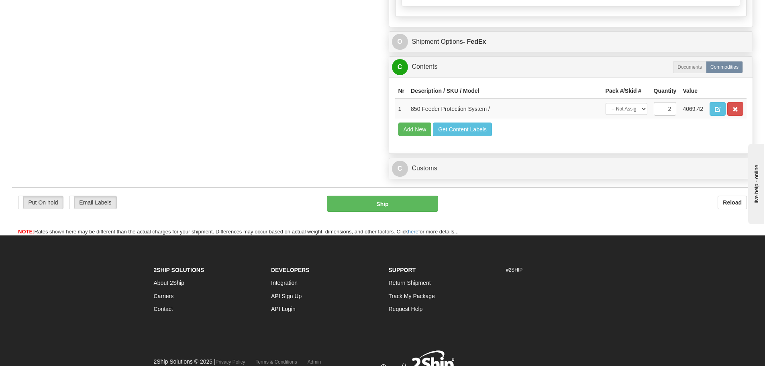
click at [458, 177] on div "C Customs Duties / Taxes" at bounding box center [571, 168] width 364 height 20
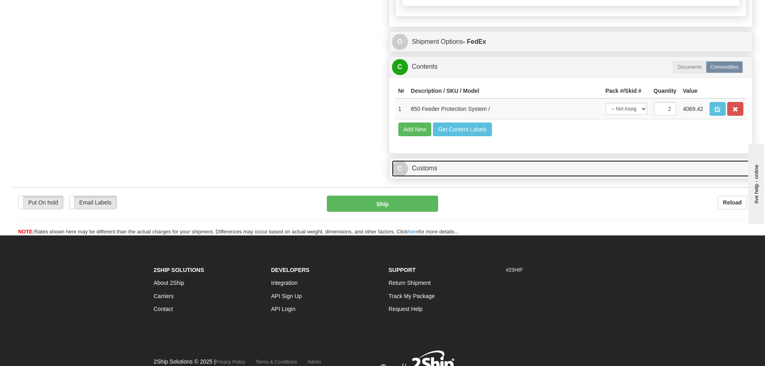
click at [454, 170] on link "C Customs" at bounding box center [571, 168] width 358 height 16
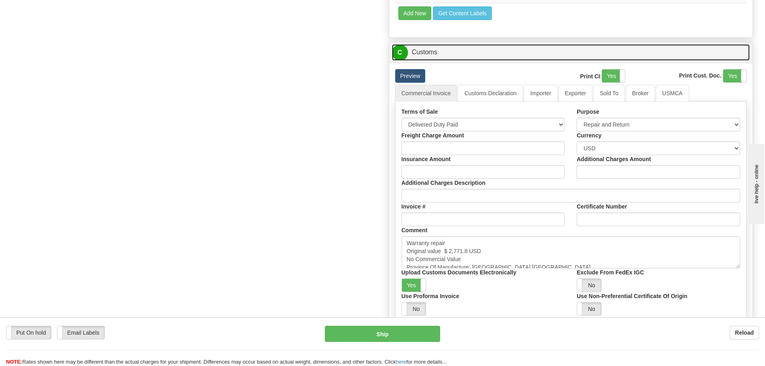
scroll to position [722, 0]
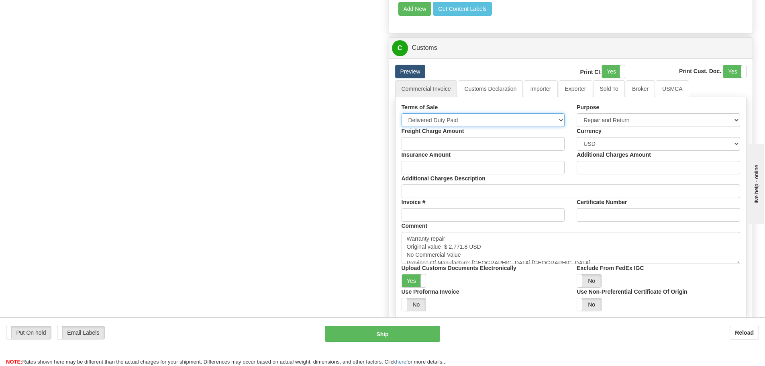
click at [473, 120] on select "Free Carrier Free On Board Ex Works Delivered Duty Unpaid Delivered Duty Paid C…" at bounding box center [482, 120] width 163 height 14
select select "7"
click at [401, 113] on select "Free Carrier Free On Board Ex Works Delivered Duty Unpaid Delivered Duty Paid C…" at bounding box center [482, 120] width 163 height 14
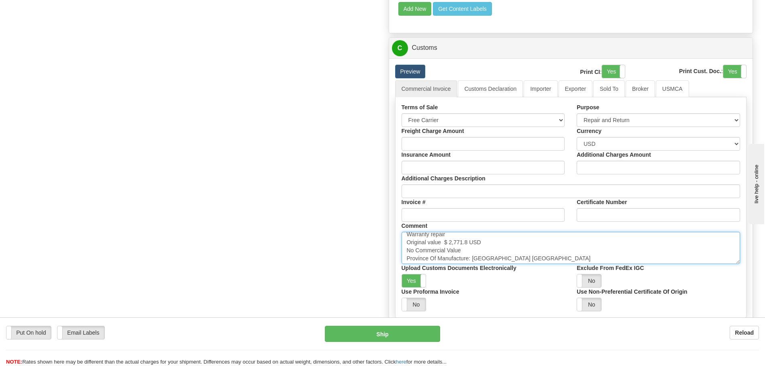
scroll to position [0, 0]
drag, startPoint x: 461, startPoint y: 257, endPoint x: 385, endPoint y: 234, distance: 79.4
paste textarea "Repair & return unit Original value USD No commercial value"
click at [445, 249] on textarea "Warranty repair Original value $ 2,771.8 USD No Commercial Value Province Of Ma…" at bounding box center [570, 248] width 339 height 32
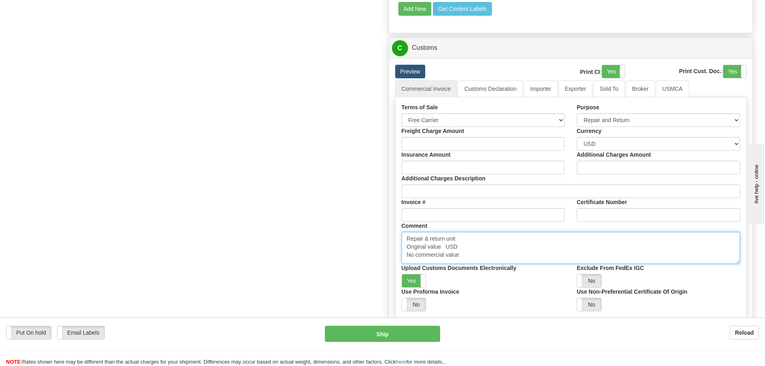
paste textarea "$ 8,917.63"
click at [491, 247] on textarea "Warranty repair Original value $ 2,771.8 USD No Commercial Value Province Of Ma…" at bounding box center [570, 248] width 339 height 32
click at [491, 246] on textarea "Warranty repair Original value $ 2,771.8 USD No Commercial Value Province Of Ma…" at bounding box center [570, 248] width 339 height 32
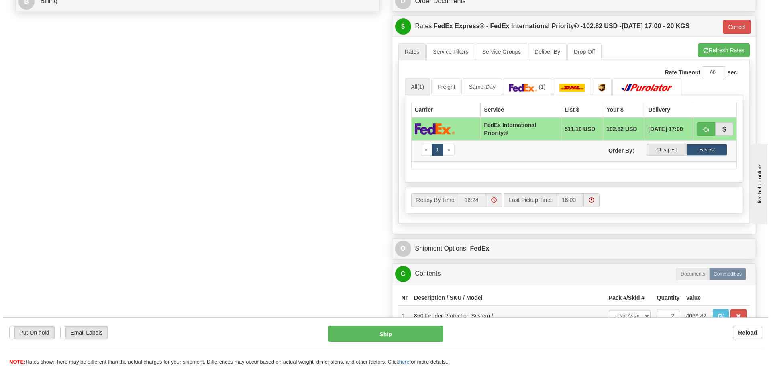
scroll to position [401, 0]
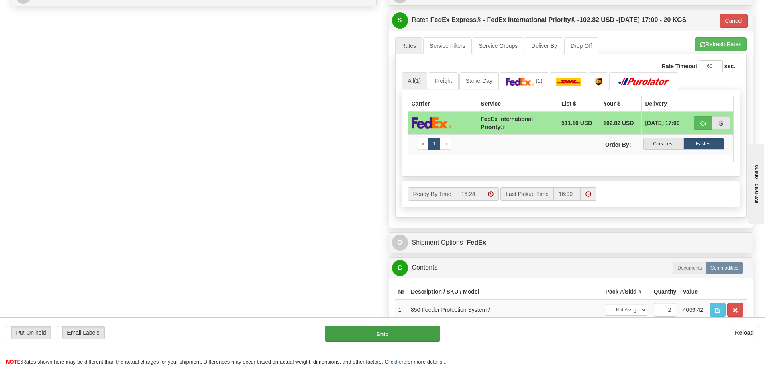
type textarea "Repair & return unit Original value $ 8,917.63 USD Each No commercial value Pro…"
click at [370, 330] on button "Ship" at bounding box center [382, 334] width 115 height 16
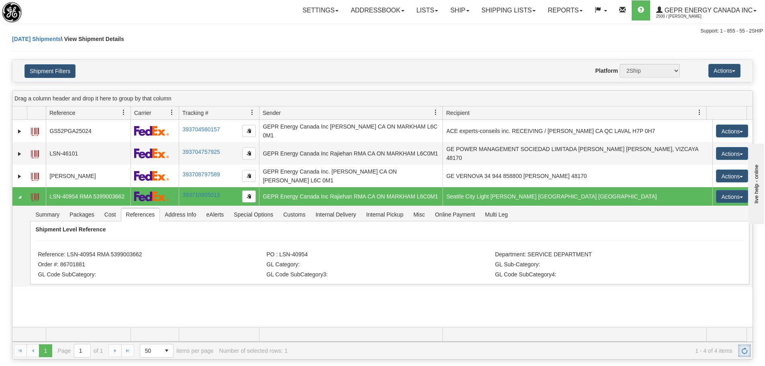
click at [739, 349] on link "Refresh" at bounding box center [744, 350] width 13 height 13
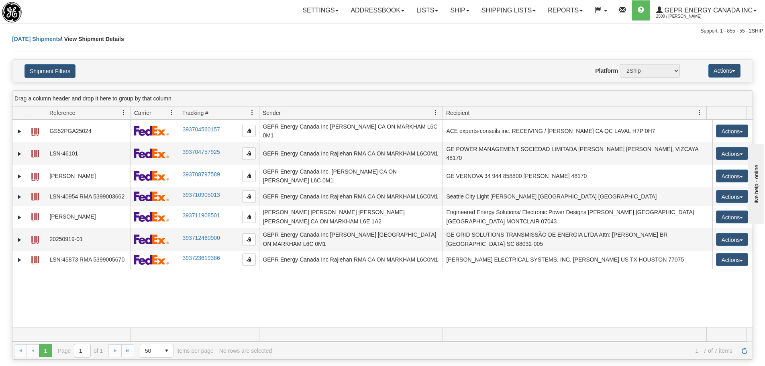
click at [464, 314] on div "31685216 2500 GS52PGA25024 393704560157 09/29/2025 09/29/2025 11:55:02 AM GEPR …" at bounding box center [382, 223] width 740 height 207
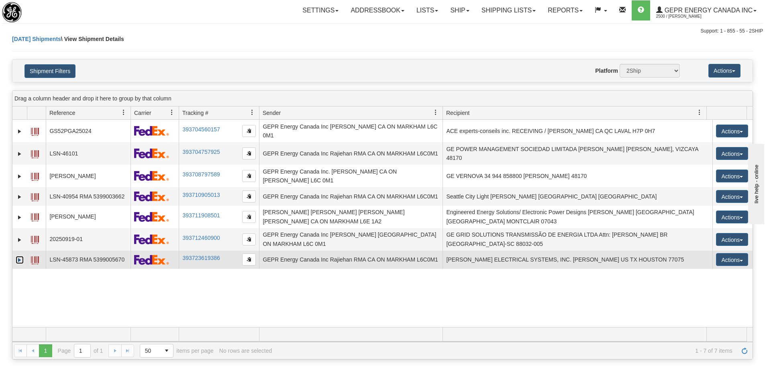
click at [18, 256] on link "Expand" at bounding box center [20, 260] width 8 height 8
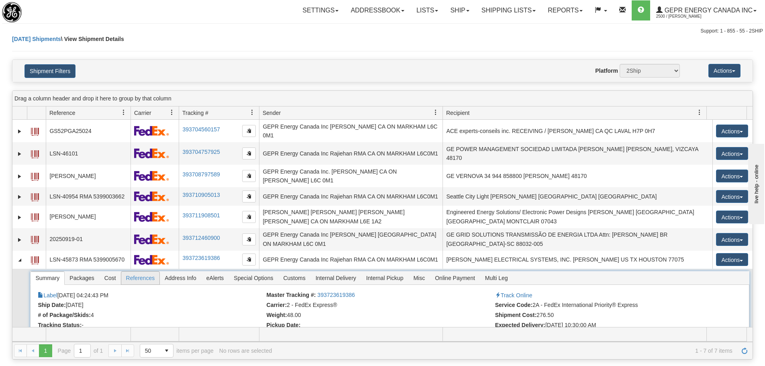
scroll to position [32, 0]
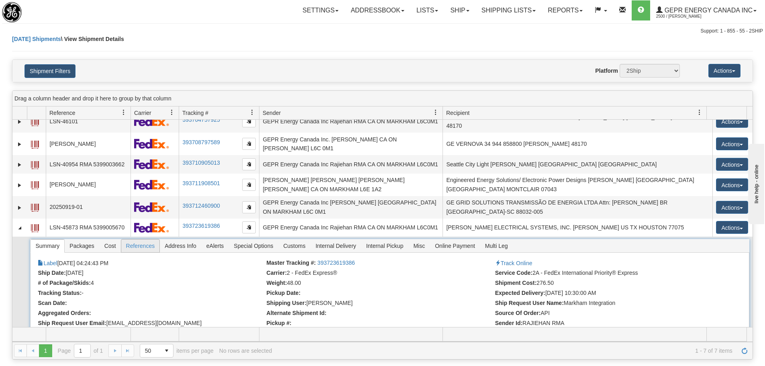
click at [141, 241] on span "References" at bounding box center [140, 245] width 39 height 13
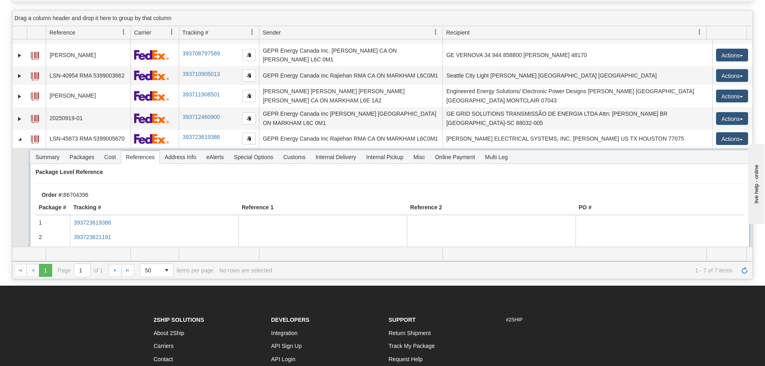
scroll to position [72, 0]
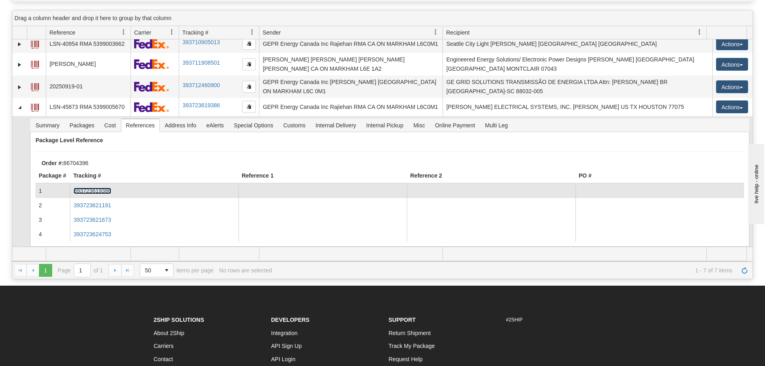
click at [106, 187] on link "393723619386" at bounding box center [91, 190] width 37 height 6
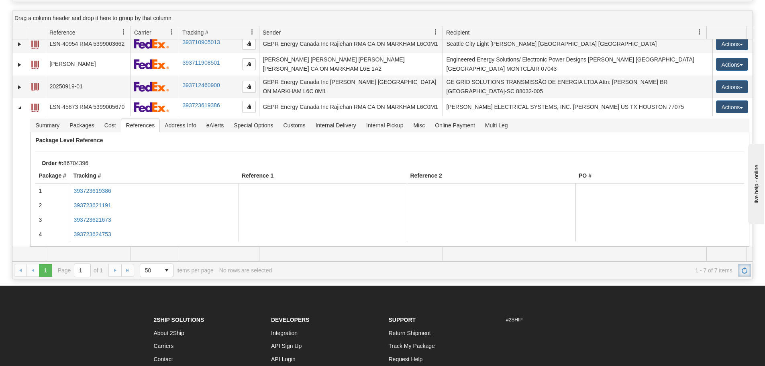
click at [746, 273] on span "Refresh" at bounding box center [744, 270] width 6 height 6
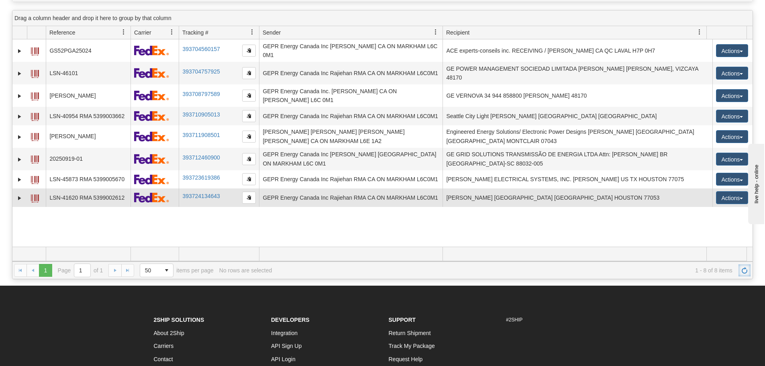
scroll to position [0, 0]
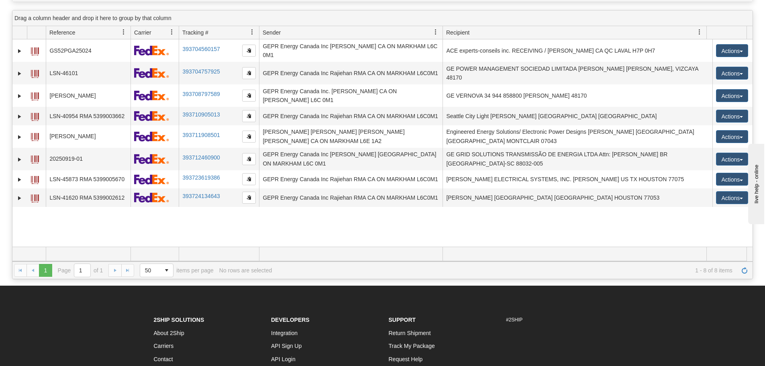
click at [135, 225] on div "31685216 2500 GS52PGA25024 393704560157 09/29/2025 09/29/2025 11:55:02 AM GEPR …" at bounding box center [382, 142] width 740 height 207
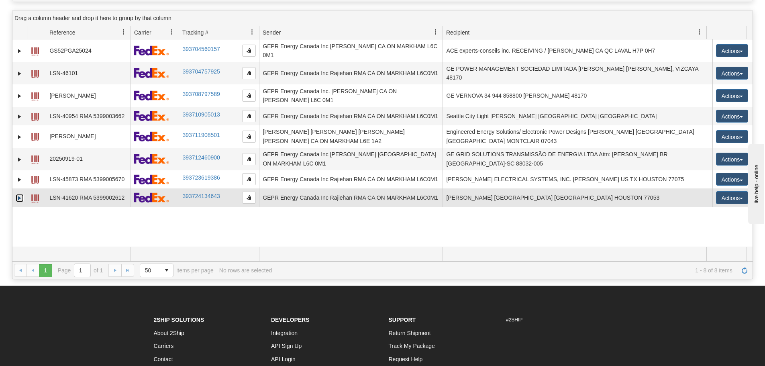
click at [23, 194] on link "Expand" at bounding box center [20, 198] width 8 height 8
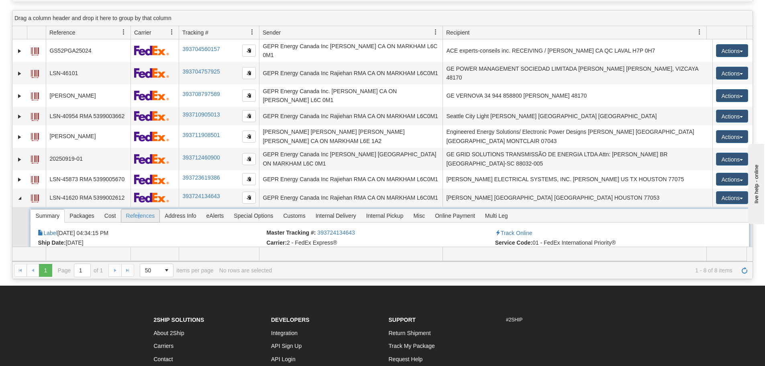
click at [139, 210] on span "References" at bounding box center [140, 215] width 39 height 13
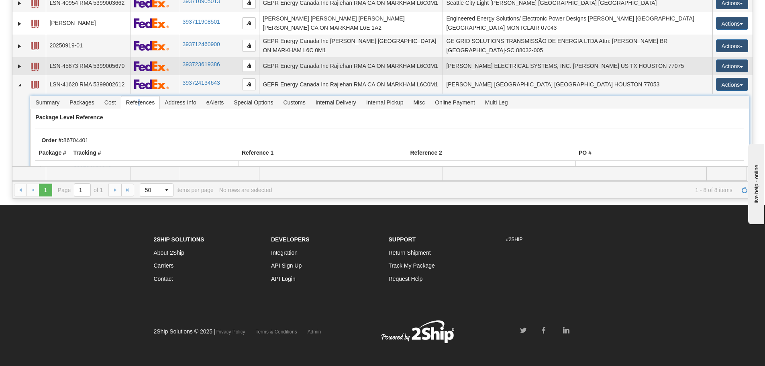
scroll to position [61, 0]
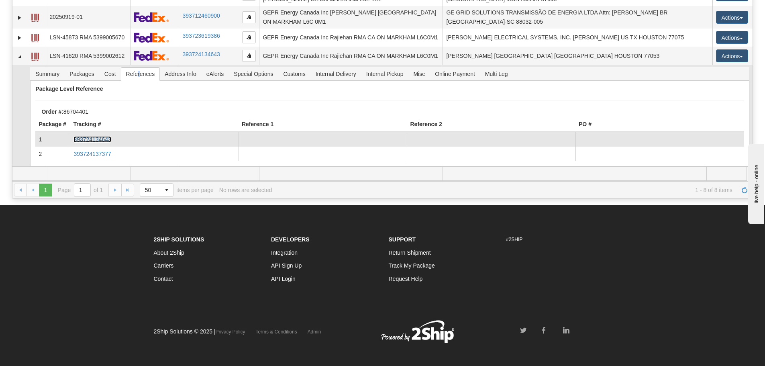
click at [104, 136] on link "393724134643" at bounding box center [91, 139] width 37 height 6
click at [101, 136] on link "393724134643" at bounding box center [91, 139] width 37 height 6
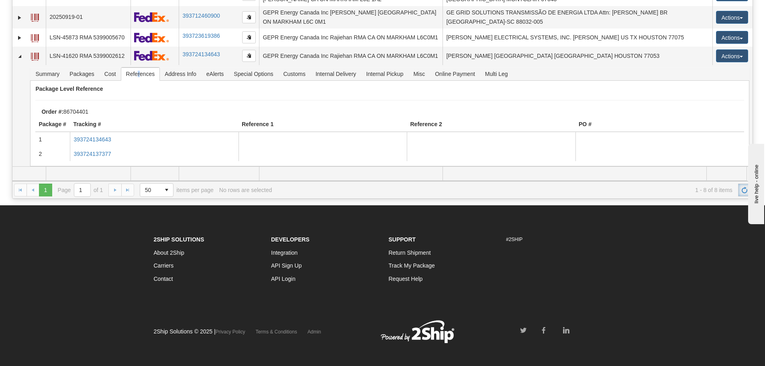
click at [740, 191] on link "Refresh" at bounding box center [744, 189] width 13 height 13
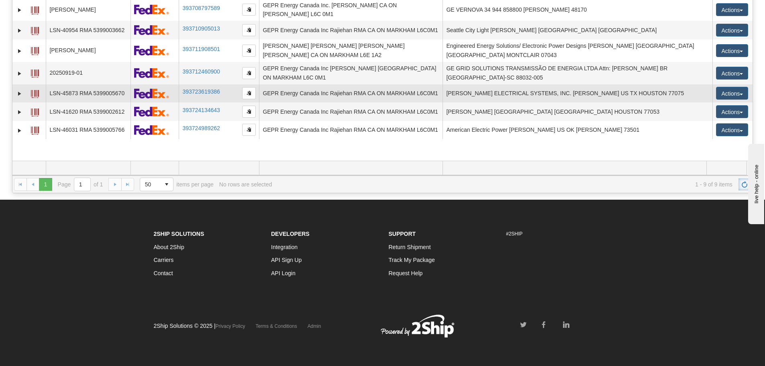
scroll to position [0, 0]
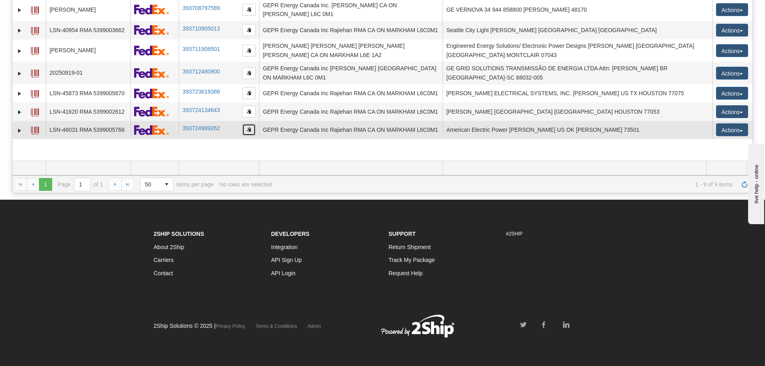
click at [245, 124] on button "button" at bounding box center [249, 130] width 14 height 12
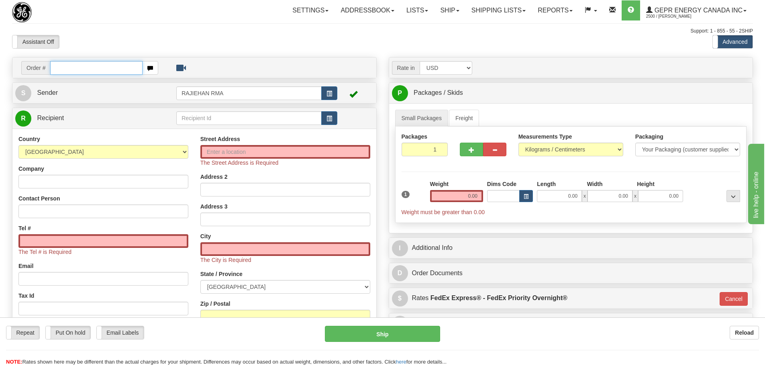
click at [92, 67] on input "text" at bounding box center [96, 68] width 92 height 14
click at [117, 65] on input "text" at bounding box center [96, 68] width 92 height 14
paste input "86704409"
type input "86704409"
click at [129, 37] on body "Training Course Close Toggle navigation Settings Shipping Preferences New Recip…" at bounding box center [382, 183] width 765 height 366
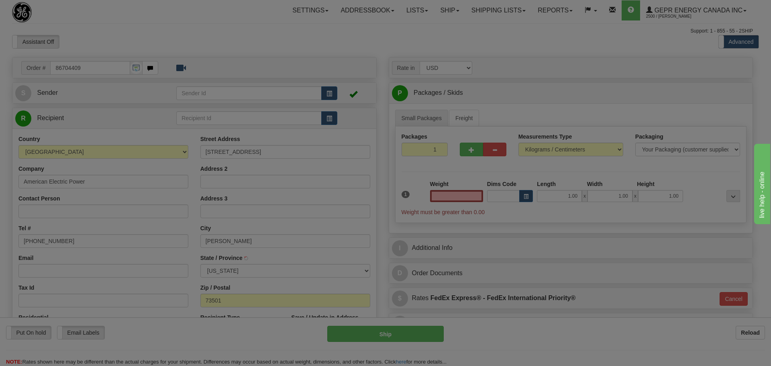
type input "[PERSON_NAME]"
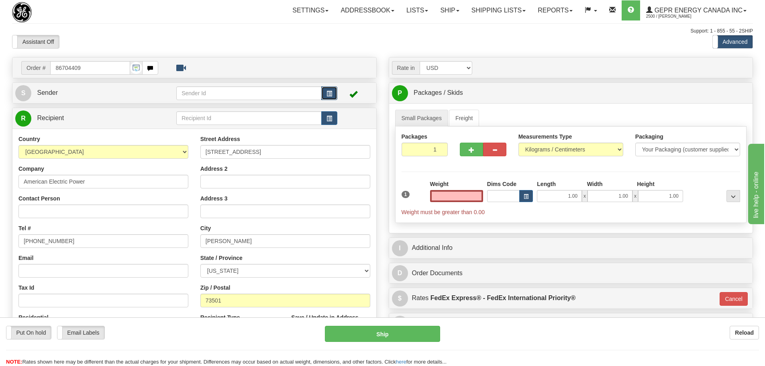
type input "0.00"
click at [330, 91] on span "button" at bounding box center [329, 93] width 6 height 5
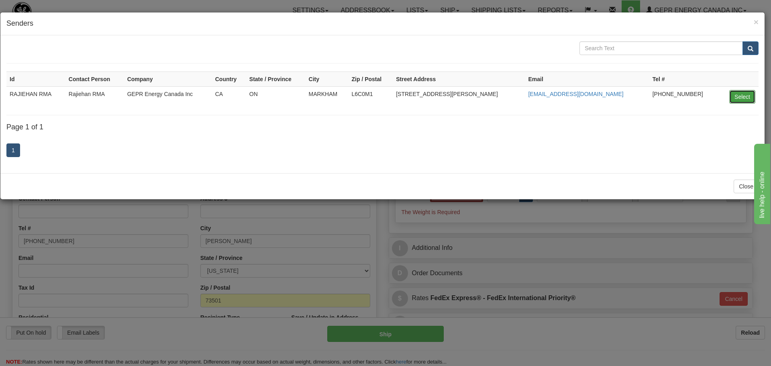
click at [743, 96] on button "Select" at bounding box center [742, 97] width 26 height 14
type input "RAJIEHAN RMA"
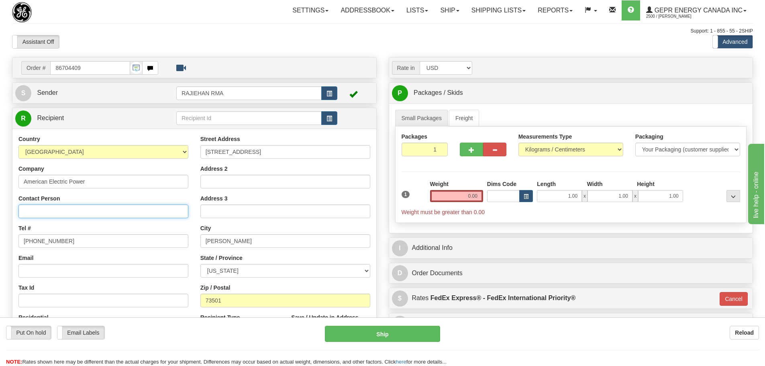
click at [28, 213] on input "Contact Person" at bounding box center [103, 211] width 170 height 14
paste input "[PERSON_NAME]"
type input "[PERSON_NAME]"
click at [86, 228] on div "Tel # [PHONE_NUMBER]" at bounding box center [103, 236] width 170 height 24
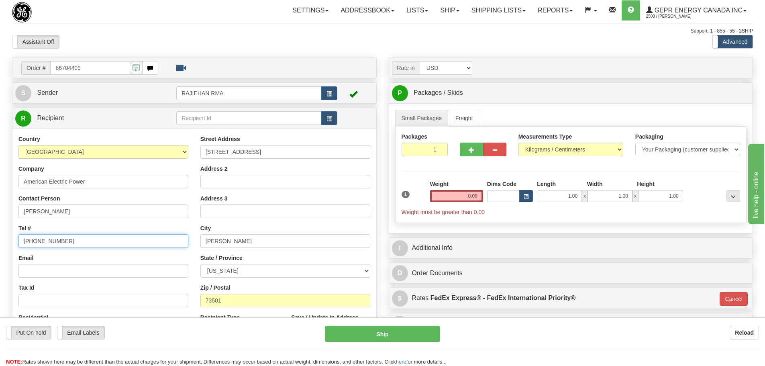
drag, startPoint x: 86, startPoint y: 234, endPoint x: -45, endPoint y: 245, distance: 132.1
click at [0, 245] on html "Training Course Close Toggle navigation Settings Shipping Preferences New Sende…" at bounding box center [382, 183] width 765 height 366
paste input "[PHONE_NUMBER]"
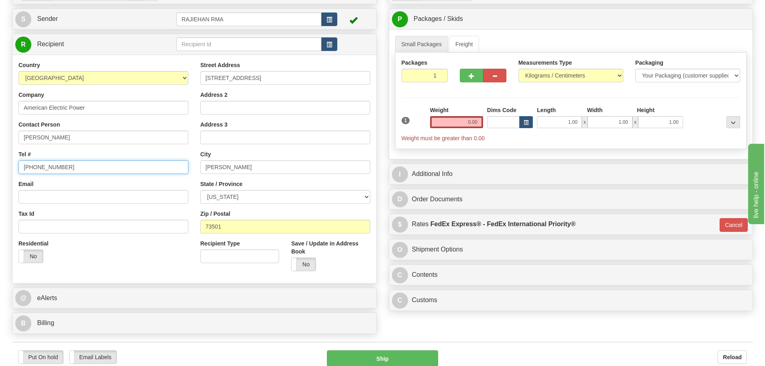
scroll to position [161, 0]
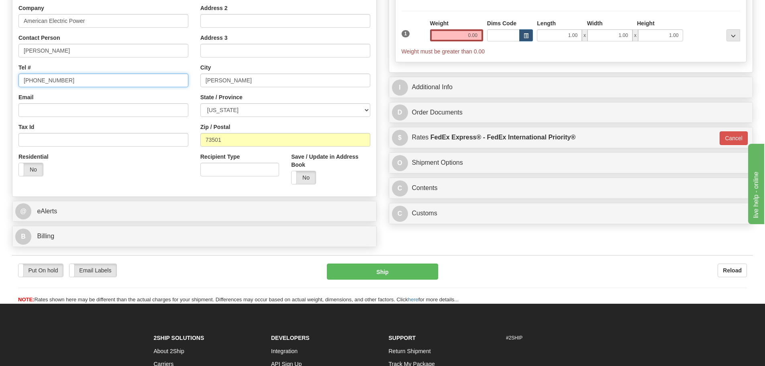
type input "[PHONE_NUMBER]"
click at [441, 39] on input "0.00" at bounding box center [456, 35] width 53 height 12
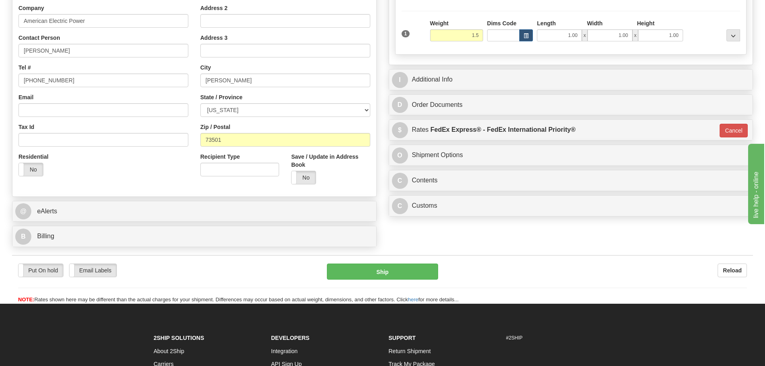
type input "1.50"
type input "01"
click at [480, 22] on div "Weight 1.50" at bounding box center [456, 30] width 53 height 22
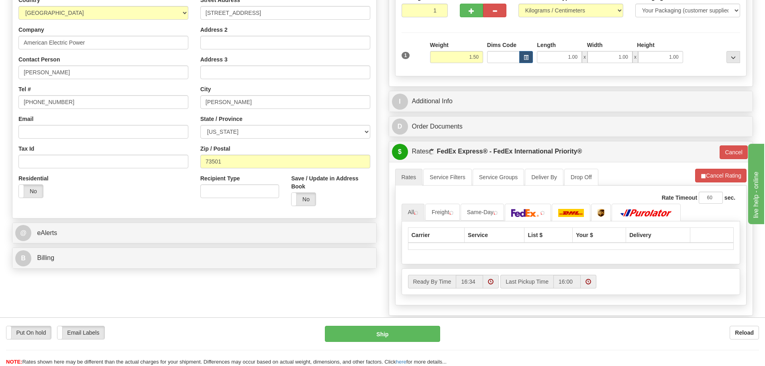
scroll to position [120, 0]
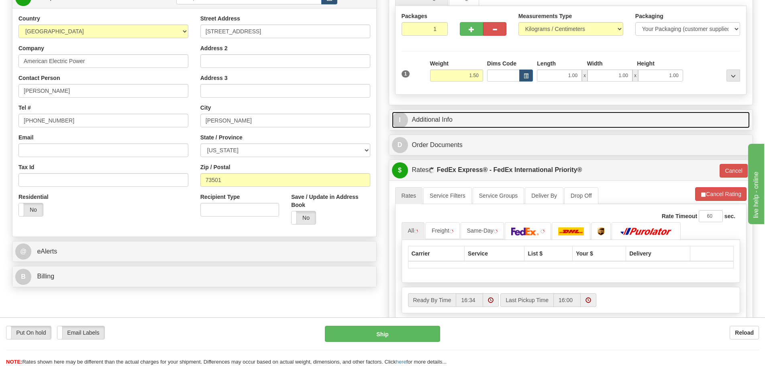
click at [471, 112] on link "I Additional Info" at bounding box center [571, 120] width 358 height 16
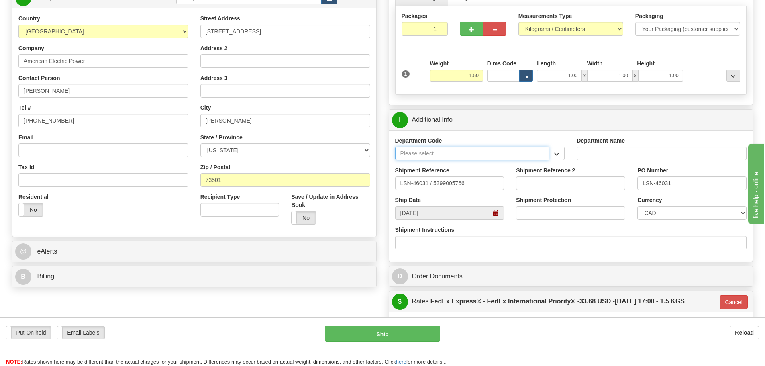
click at [545, 157] on input "Department Code" at bounding box center [472, 154] width 154 height 14
click at [552, 152] on button "button" at bounding box center [556, 154] width 16 height 14
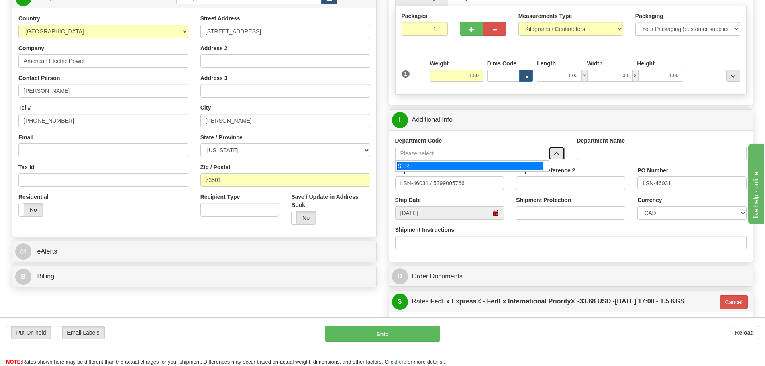
click at [500, 161] on div "SER" at bounding box center [470, 165] width 146 height 9
type input "SER"
type input "SERVICE DEPARTMENT"
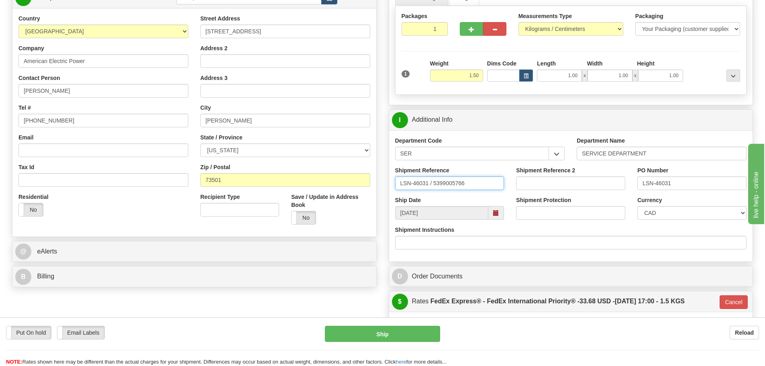
click at [432, 186] on input "LSN-46031 / 5399005766" at bounding box center [449, 183] width 109 height 14
type input "LSN-46031 RMA 5399005766"
click at [657, 213] on select "CAD USD EUR ZAR RON ANG ARN AUD AUS AWG BBD BFR BGN BHD BMD BND BRC BRL CHP CKZ…" at bounding box center [691, 213] width 109 height 14
select select "1"
click at [637, 206] on select "CAD USD EUR ZAR RON ANG ARN AUD AUS AWG BBD BFR BGN BHD BMD BND BRC BRL CHP CKZ…" at bounding box center [691, 213] width 109 height 14
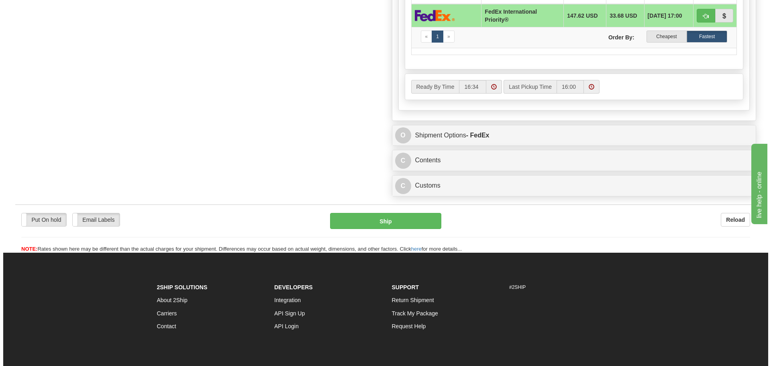
scroll to position [522, 0]
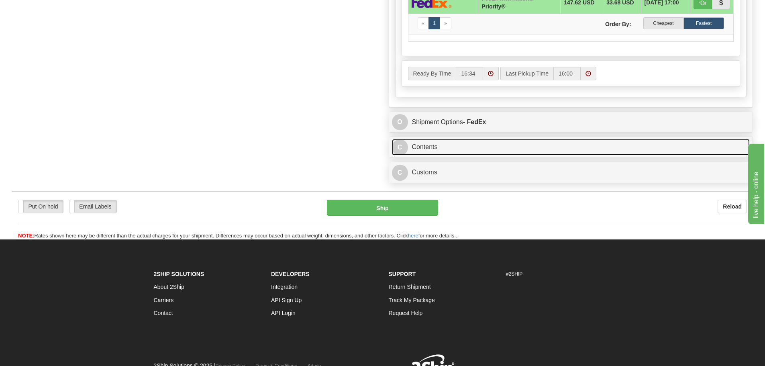
click at [515, 151] on link "C Contents" at bounding box center [571, 147] width 358 height 16
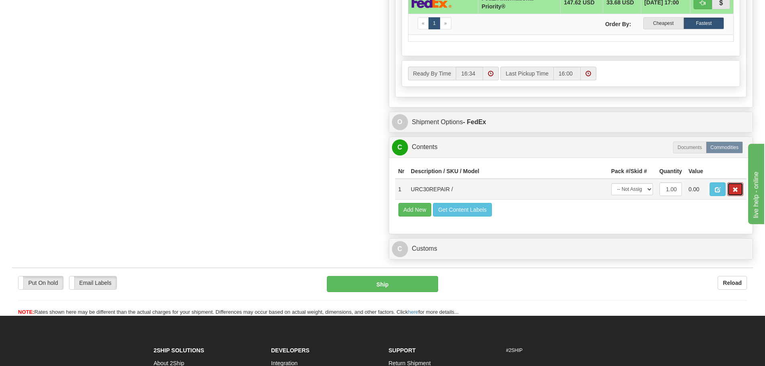
click at [735, 188] on span "button" at bounding box center [735, 189] width 6 height 5
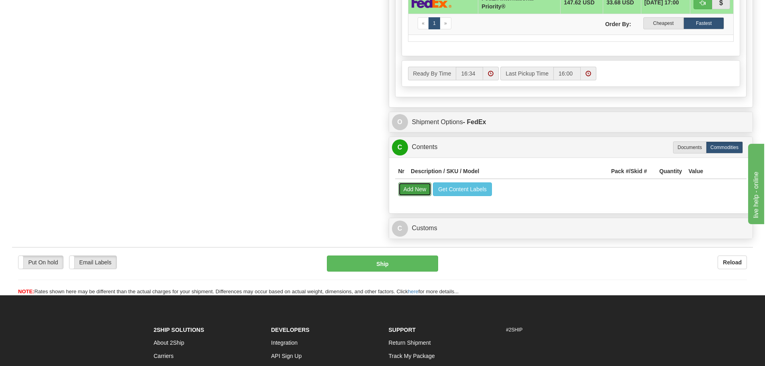
click at [425, 187] on button "Add New" at bounding box center [414, 189] width 33 height 14
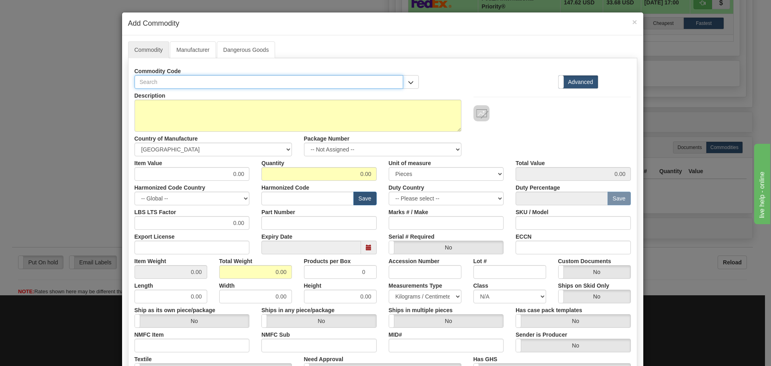
click at [214, 78] on input "text" at bounding box center [268, 82] width 269 height 14
paste input "C3M-9JH-03K"
type input "C3M-9JH-03K"
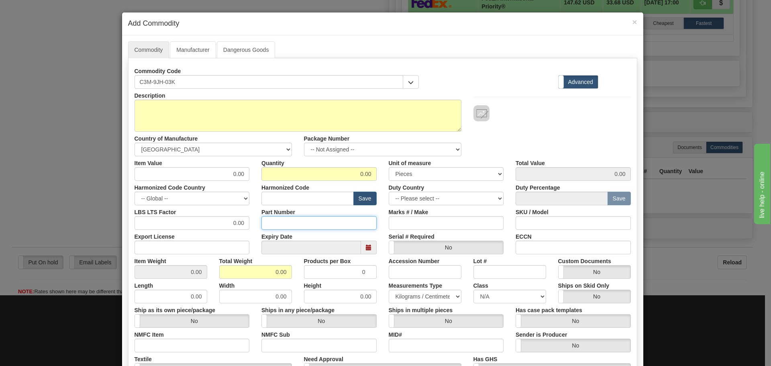
drag, startPoint x: 288, startPoint y: 220, endPoint x: 291, endPoint y: 214, distance: 6.1
click at [288, 220] on input "Part Number" at bounding box center [318, 223] width 115 height 14
paste input "C3M-9JH-03K"
type input "C3M-9JH-03K"
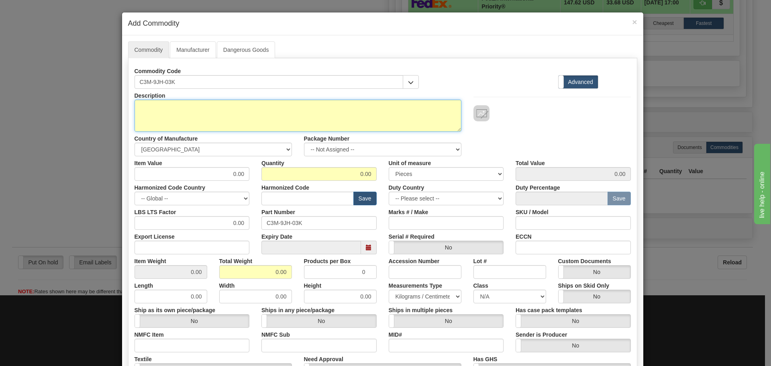
click at [206, 106] on textarea "Description" at bounding box center [297, 116] width 327 height 32
paste textarea "C30 UR CPU-"
type textarea "C30 UR CPU-"
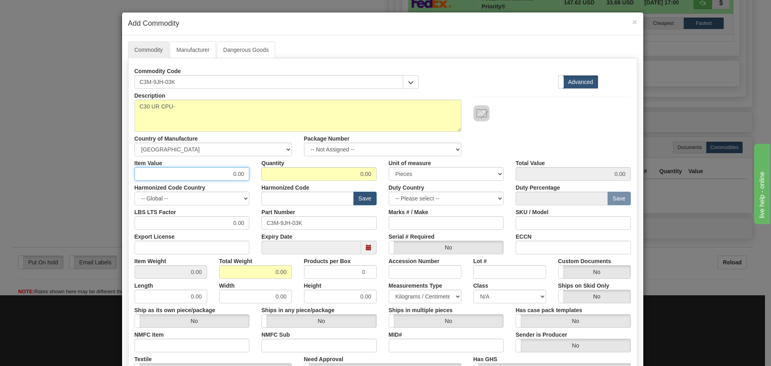
drag, startPoint x: 232, startPoint y: 171, endPoint x: 244, endPoint y: 175, distance: 11.8
click at [244, 175] on input "0.00" at bounding box center [191, 174] width 115 height 14
type input "75"
type input "1"
type input "75.00"
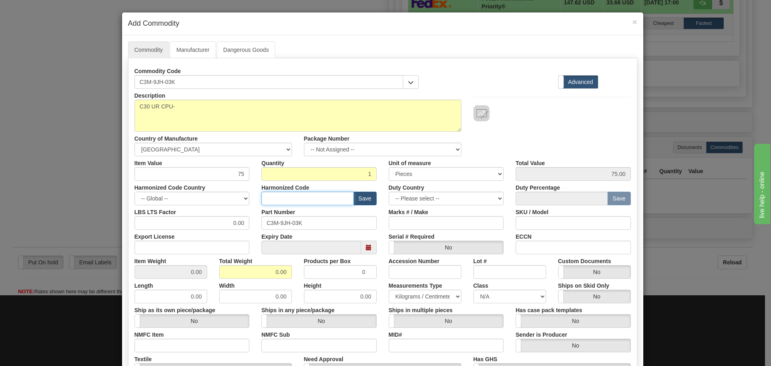
click at [285, 202] on input "text" at bounding box center [307, 198] width 92 height 14
type input "8537.10.9070"
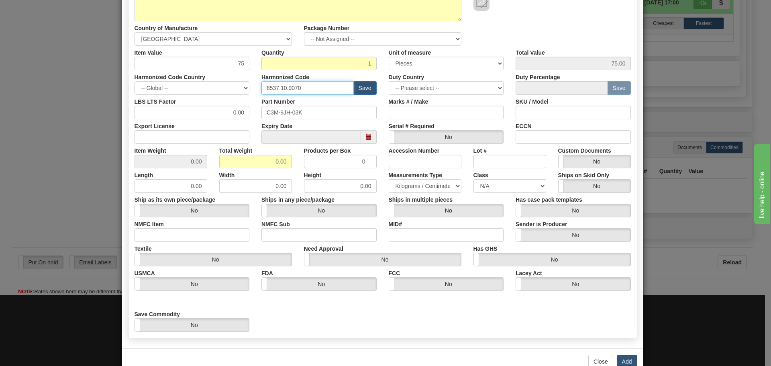
scroll to position [120, 0]
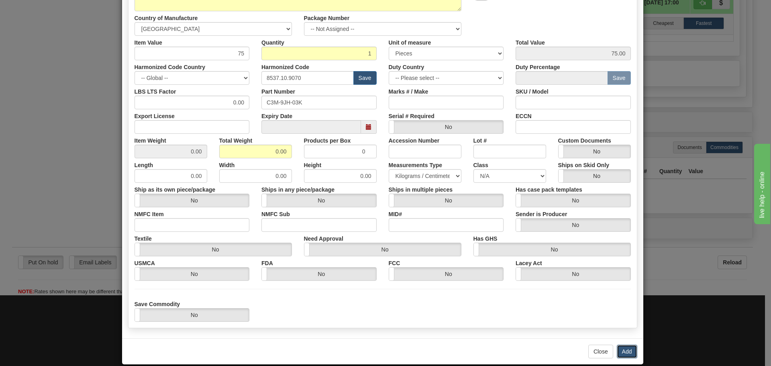
click at [617, 352] on button "Add" at bounding box center [627, 351] width 20 height 14
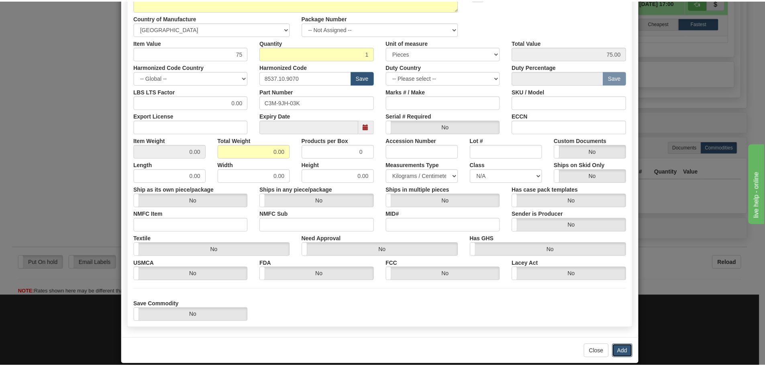
scroll to position [0, 0]
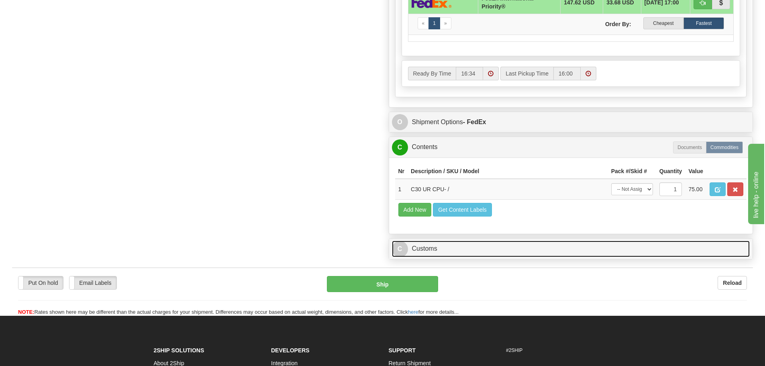
click at [480, 246] on link "C Customs" at bounding box center [571, 248] width 358 height 16
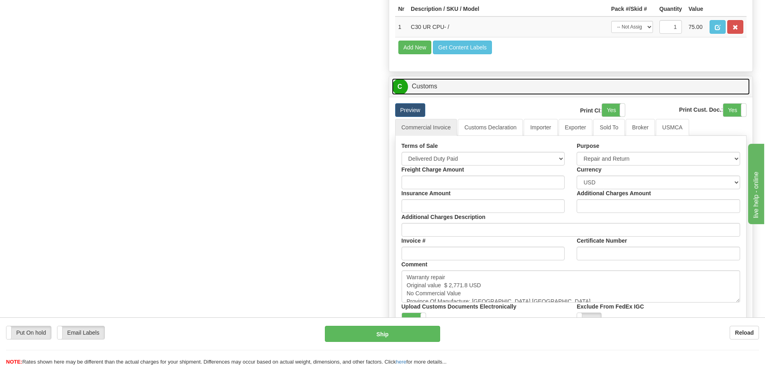
scroll to position [722, 0]
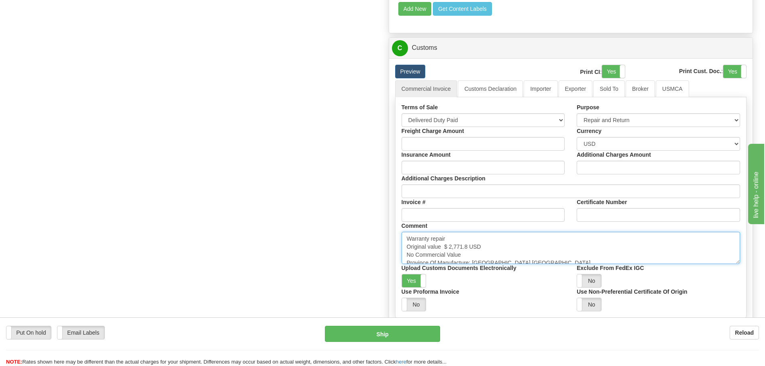
drag, startPoint x: 469, startPoint y: 243, endPoint x: 444, endPoint y: 244, distance: 24.9
click at [444, 244] on textarea "Warranty repair Original value $ 2,771.8 USD No Commercial Value Province Of Ma…" at bounding box center [570, 248] width 339 height 32
paste textarea "4,918.4"
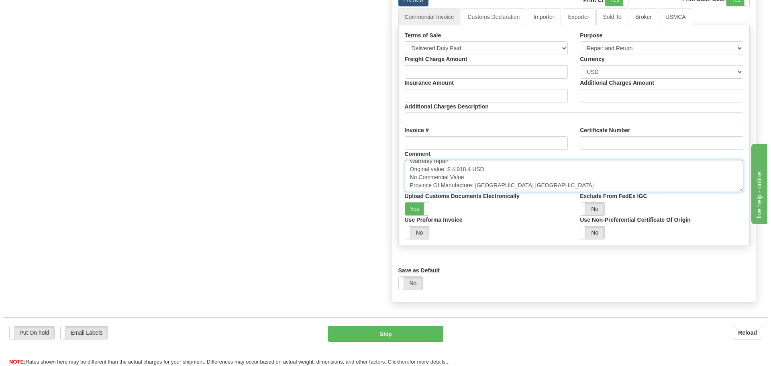
scroll to position [803, 0]
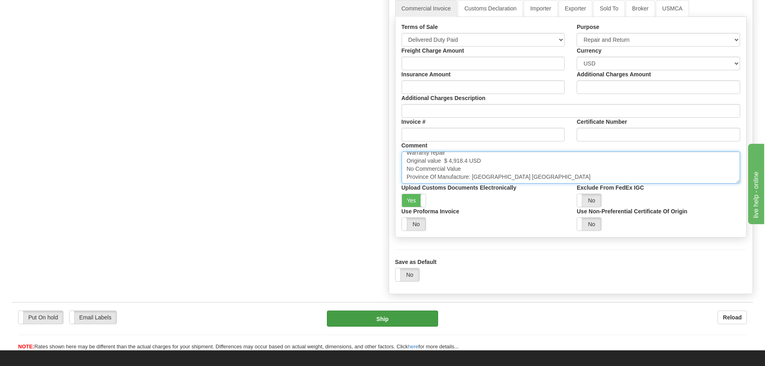
type textarea "Warranty repair Original value $ 4,918.4 USD No Commercial Value Province Of Ma…"
click at [372, 317] on button "Ship" at bounding box center [382, 318] width 111 height 16
